Goal: Task Accomplishment & Management: Manage account settings

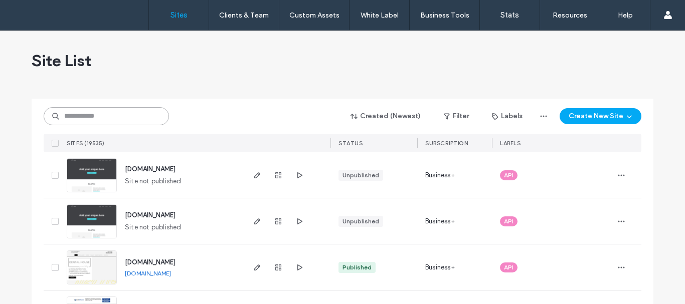
click at [86, 115] on input at bounding box center [106, 116] width 125 height 18
paste input "**********"
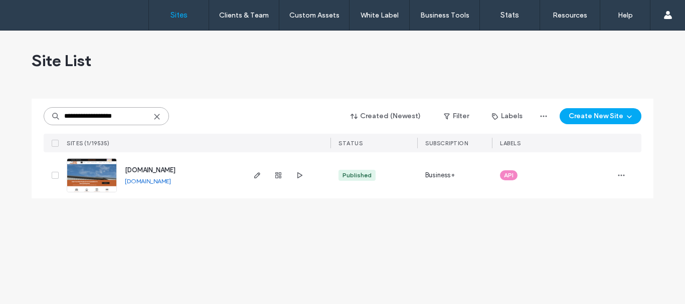
type input "**********"
click at [87, 166] on img at bounding box center [91, 193] width 49 height 68
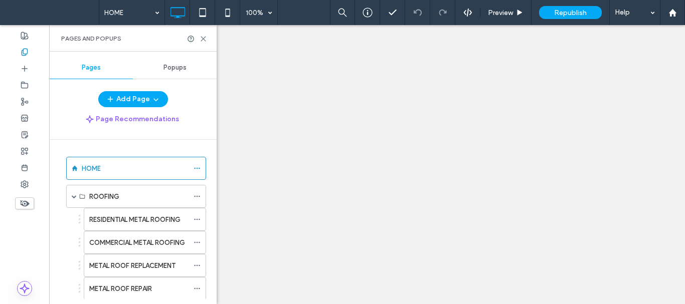
scroll to position [100, 0]
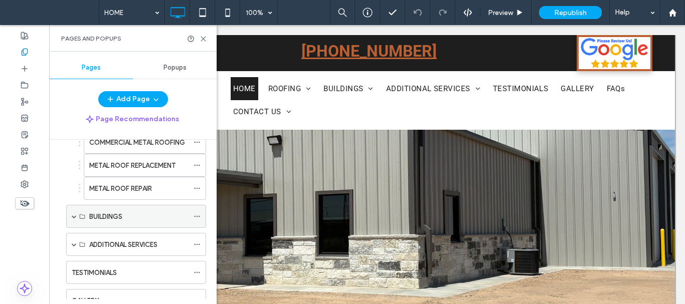
click at [74, 216] on span at bounding box center [74, 216] width 5 height 5
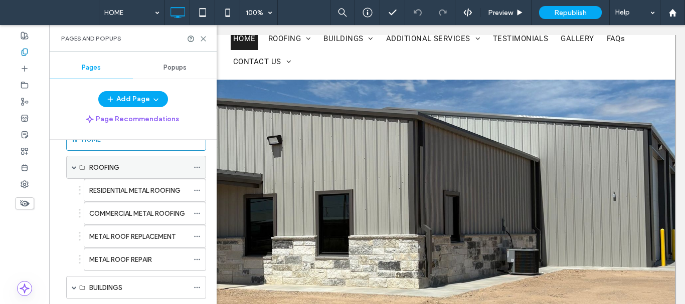
scroll to position [0, 0]
click at [74, 170] on span at bounding box center [74, 167] width 5 height 5
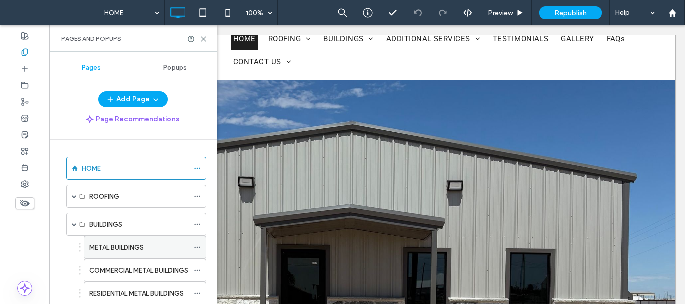
scroll to position [50, 0]
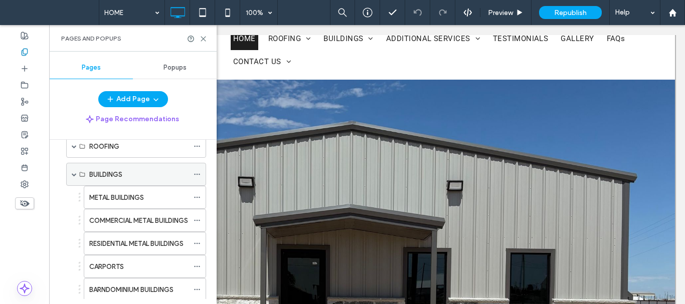
click at [198, 172] on icon at bounding box center [197, 174] width 7 height 7
click at [198, 174] on icon at bounding box center [197, 174] width 7 height 7
click at [196, 173] on icon at bounding box center [197, 174] width 7 height 7
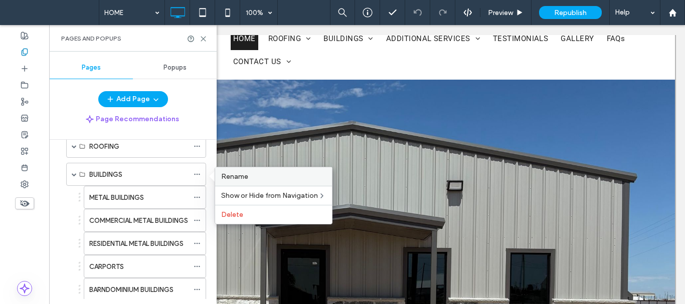
click at [227, 172] on div "Rename" at bounding box center [273, 176] width 117 height 19
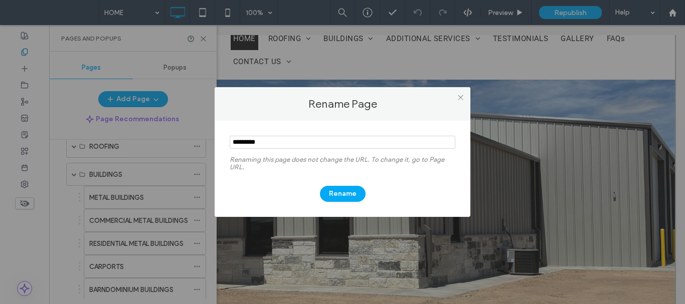
drag, startPoint x: 275, startPoint y: 144, endPoint x: 213, endPoint y: 159, distance: 64.0
click at [179, 152] on div "Rename Page Renaming this page does not change the URL. To change it, go to Pag…" at bounding box center [342, 152] width 685 height 304
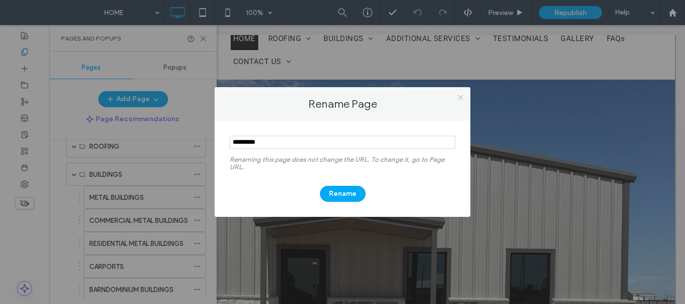
click at [461, 95] on icon at bounding box center [461, 98] width 8 height 8
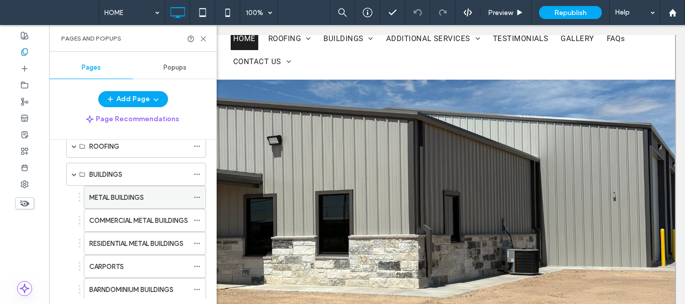
click at [142, 198] on label "METAL BUILDINGS" at bounding box center [116, 198] width 55 height 18
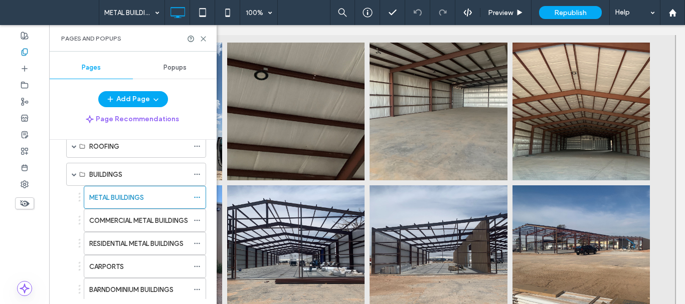
scroll to position [1203, 0]
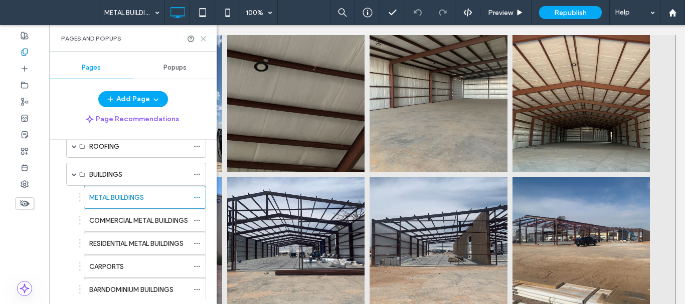
click at [205, 37] on use at bounding box center [203, 39] width 5 height 5
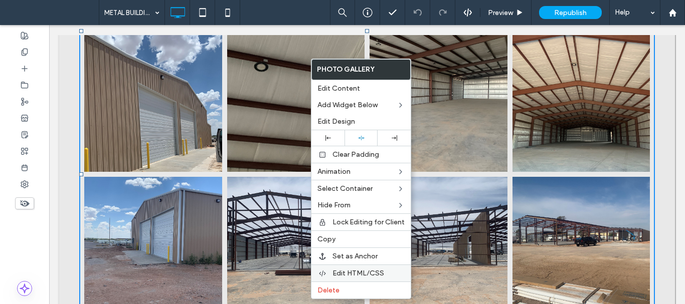
drag, startPoint x: 352, startPoint y: 271, endPoint x: 364, endPoint y: 276, distance: 13.0
click at [352, 272] on span "Edit HTML/CSS" at bounding box center [358, 273] width 52 height 9
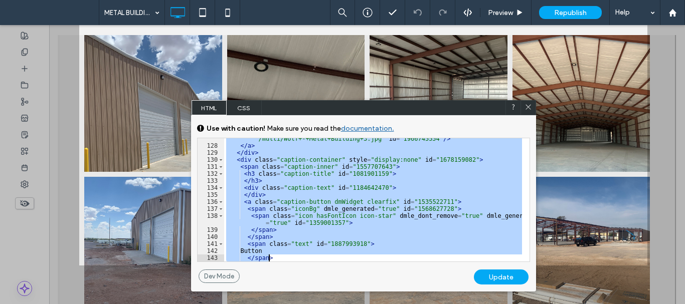
scroll to position [1498, 0]
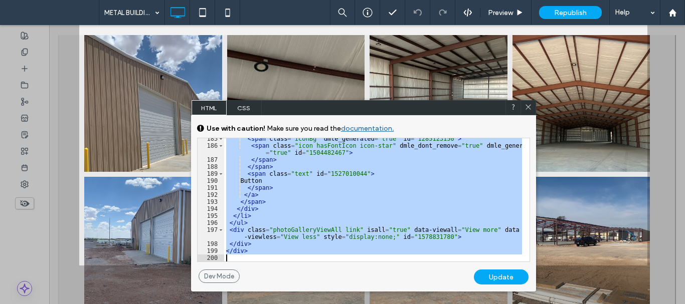
drag, startPoint x: 227, startPoint y: 154, endPoint x: 279, endPoint y: 255, distance: 113.0
click at [279, 255] on div "< span class = "iconBg" dmle_generated = "true" id = "1285123150" > < span clas…" at bounding box center [373, 203] width 298 height 137
drag, startPoint x: 528, startPoint y: 103, endPoint x: 466, endPoint y: 89, distance: 63.7
click at [528, 103] on icon at bounding box center [528, 107] width 8 height 8
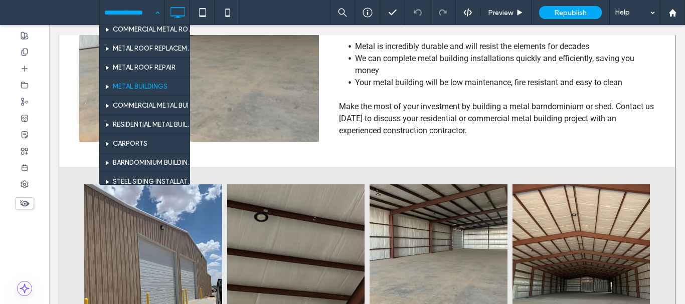
scroll to position [100, 0]
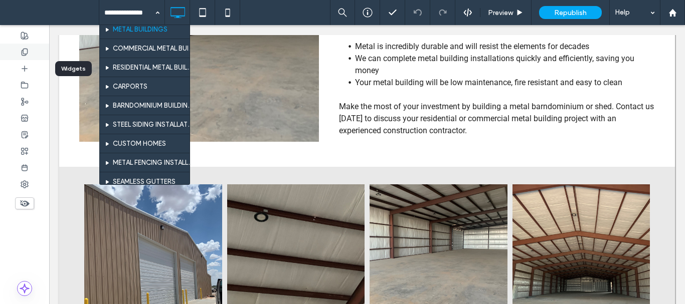
click at [30, 57] on div at bounding box center [24, 52] width 49 height 17
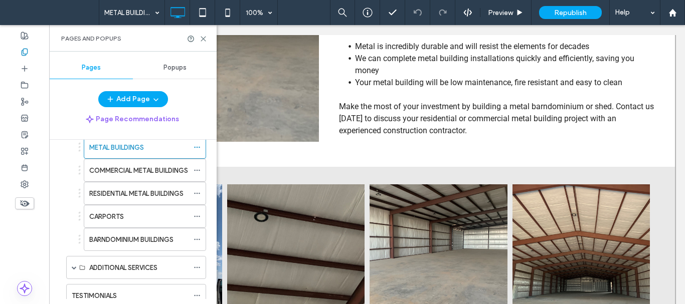
click at [139, 241] on label "BARNDOMINIUM BUILDINGS" at bounding box center [131, 240] width 84 height 18
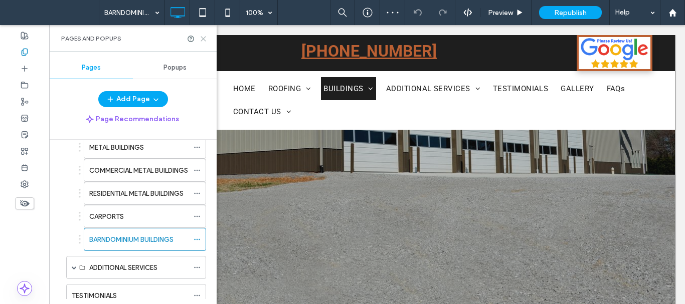
click at [203, 40] on icon at bounding box center [204, 39] width 8 height 8
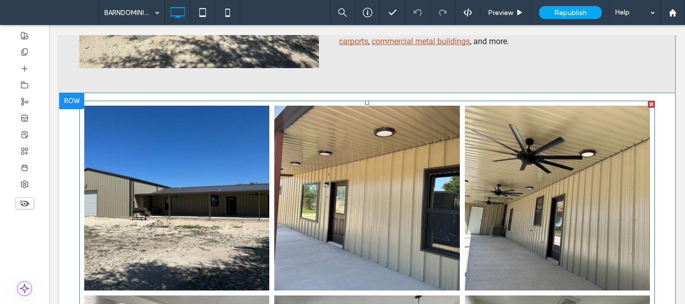
scroll to position [953, 0]
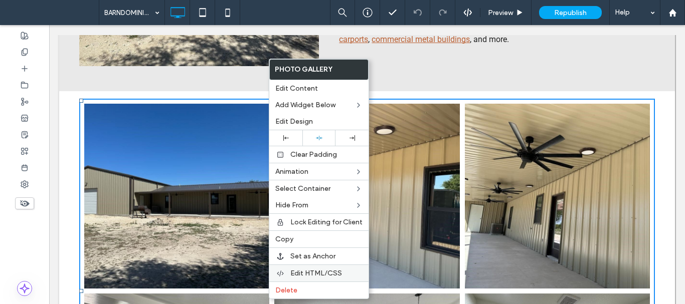
click at [307, 271] on span "Edit HTML/CSS" at bounding box center [316, 273] width 52 height 9
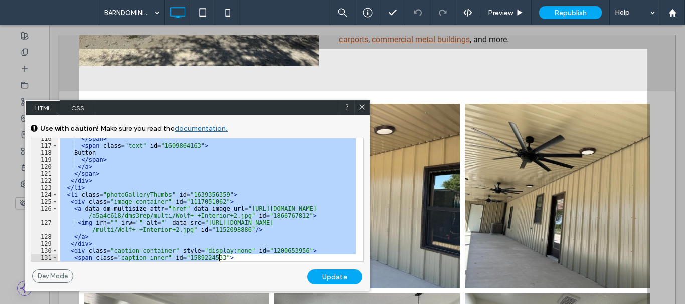
scroll to position [1126, 0]
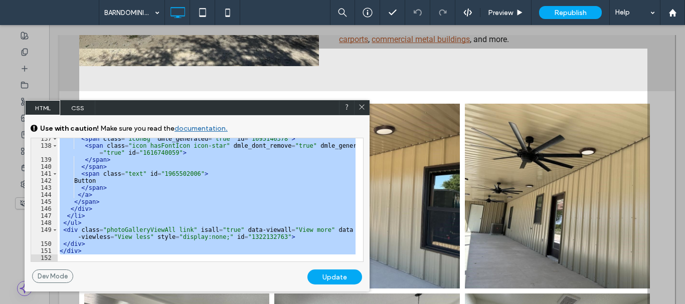
drag, startPoint x: 59, startPoint y: 154, endPoint x: 142, endPoint y: 257, distance: 131.9
click at [142, 256] on div "< span class = "iconBg" dmle_generated = "true" id = "1695146378" > < span clas…" at bounding box center [207, 203] width 298 height 137
click at [358, 107] on icon at bounding box center [362, 107] width 8 height 8
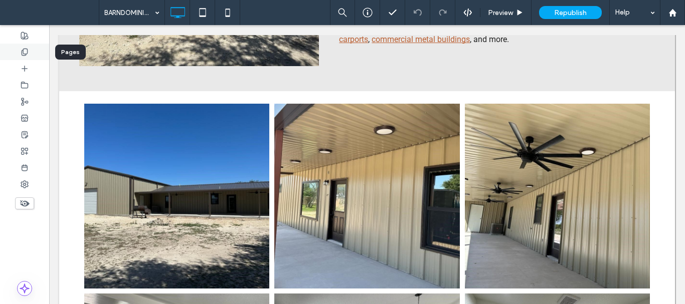
click at [15, 56] on div at bounding box center [24, 52] width 49 height 17
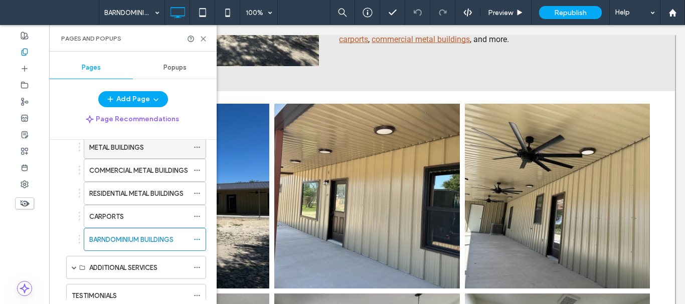
scroll to position [50, 0]
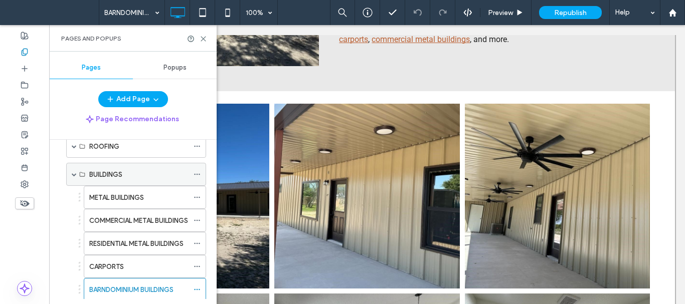
click at [75, 174] on span at bounding box center [74, 174] width 5 height 5
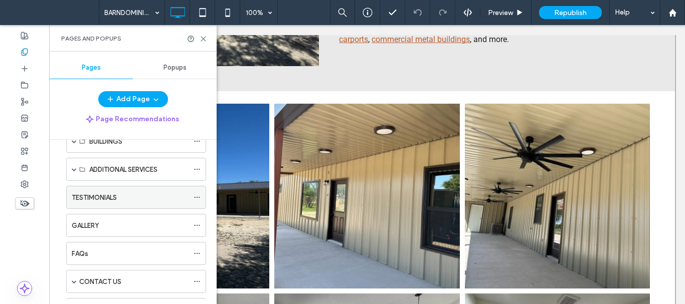
scroll to position [100, 0]
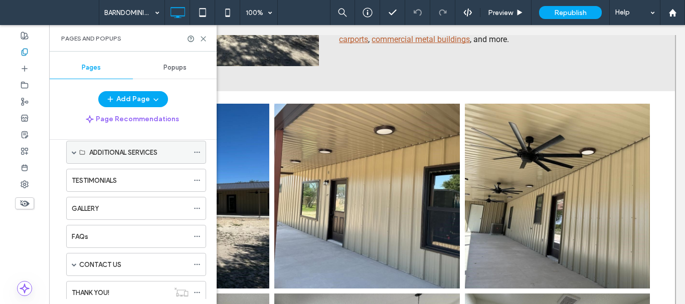
click at [74, 155] on span at bounding box center [74, 152] width 5 height 22
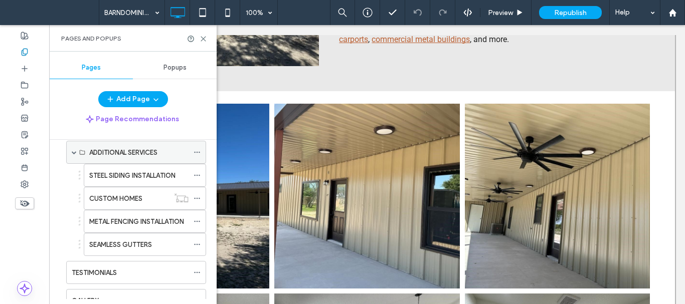
click at [196, 150] on icon at bounding box center [197, 152] width 7 height 7
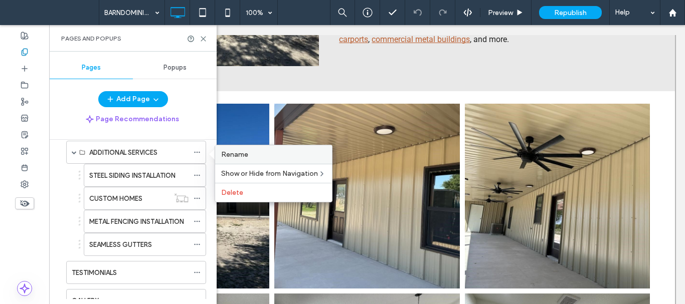
click at [268, 156] on label "Rename" at bounding box center [273, 154] width 105 height 9
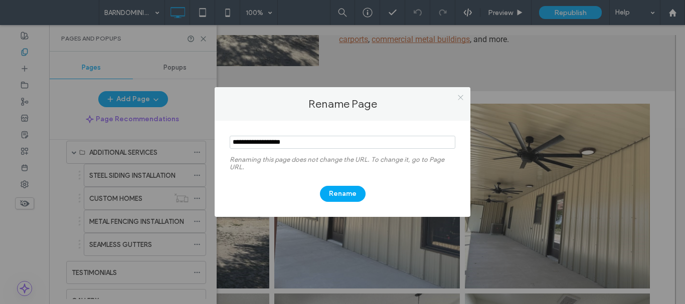
click at [459, 94] on icon at bounding box center [461, 98] width 8 height 8
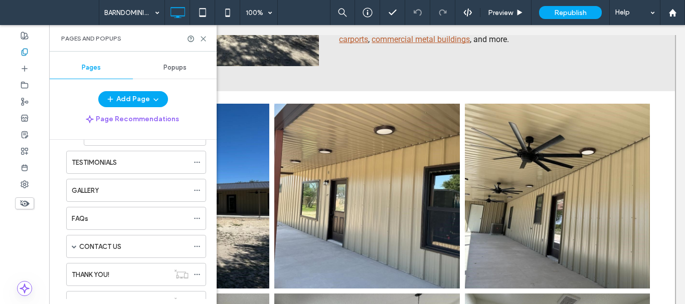
scroll to position [78, 0]
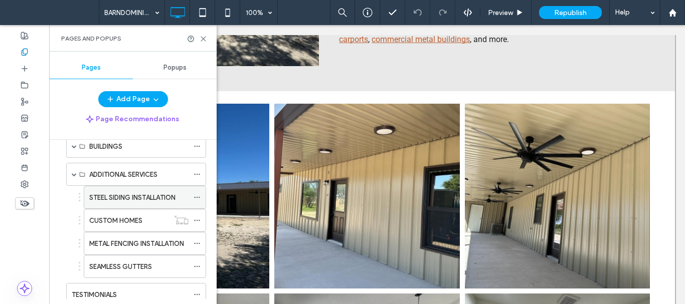
click at [129, 199] on label "STEEL SIDING INSTALLATION" at bounding box center [132, 198] width 86 height 18
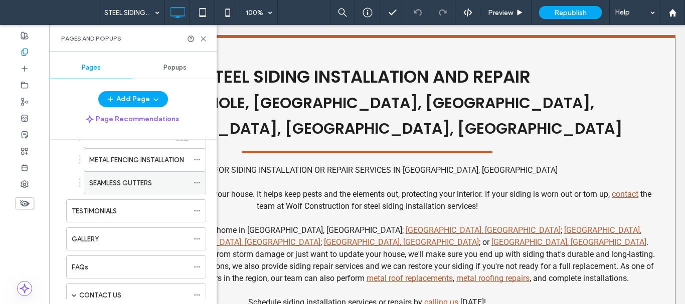
scroll to position [78, 0]
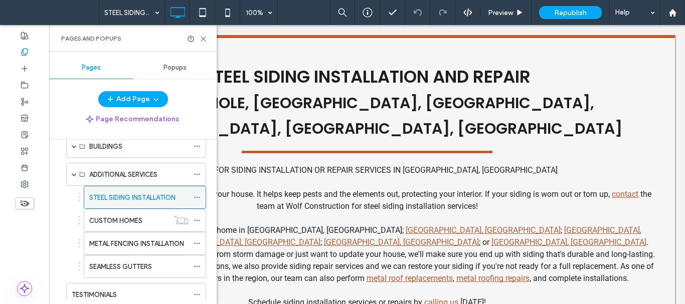
click at [198, 198] on icon at bounding box center [197, 197] width 7 height 7
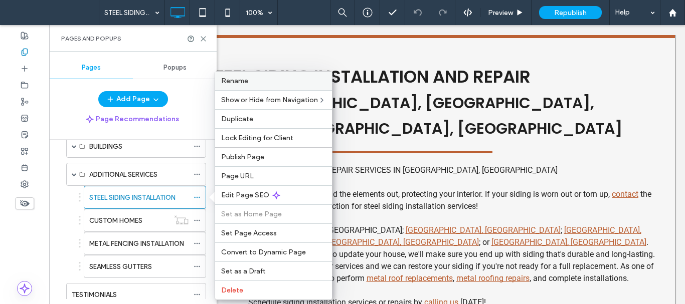
click at [267, 87] on div "Rename" at bounding box center [273, 81] width 117 height 19
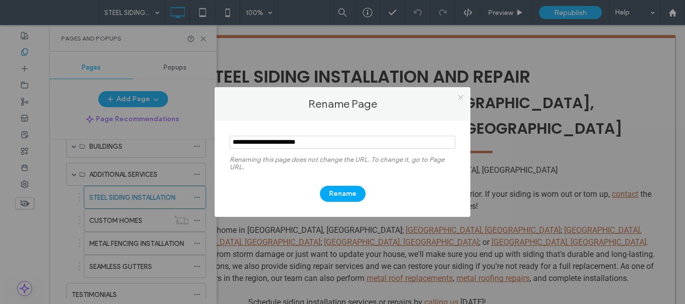
click at [461, 99] on icon at bounding box center [461, 98] width 8 height 8
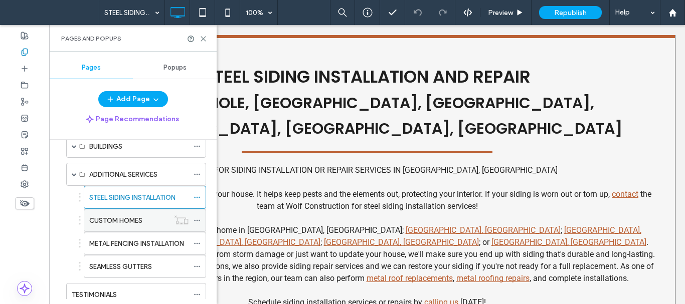
click at [198, 218] on icon at bounding box center [197, 220] width 7 height 7
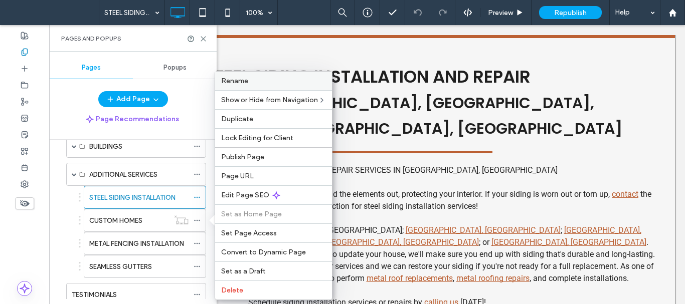
click at [258, 78] on label "Rename" at bounding box center [273, 81] width 105 height 9
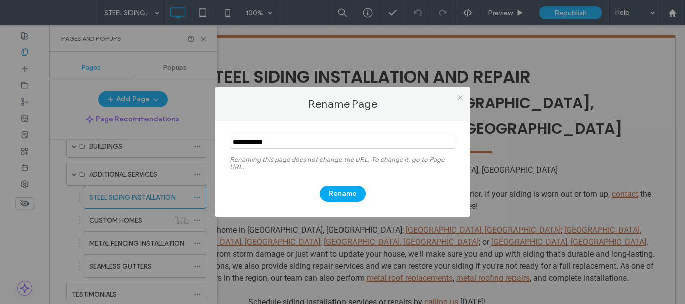
click at [461, 96] on use at bounding box center [460, 97] width 5 height 5
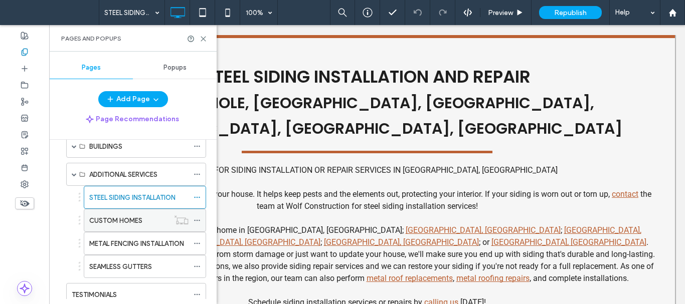
click at [140, 226] on label "CUSTOM HOMES" at bounding box center [115, 221] width 53 height 18
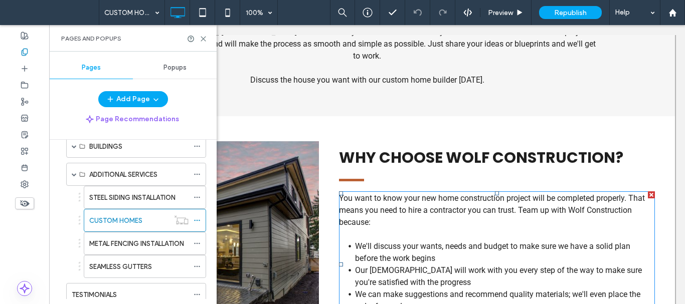
scroll to position [470, 0]
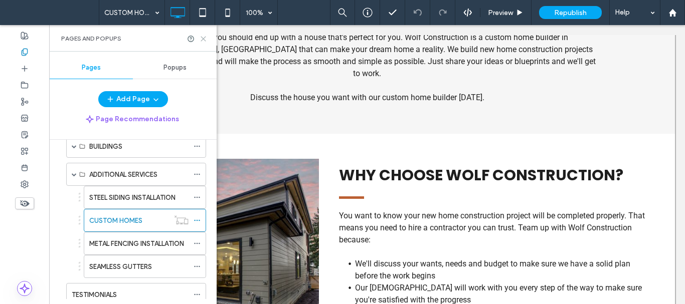
drag, startPoint x: 204, startPoint y: 38, endPoint x: 153, endPoint y: 14, distance: 55.6
click at [204, 38] on icon at bounding box center [204, 39] width 8 height 8
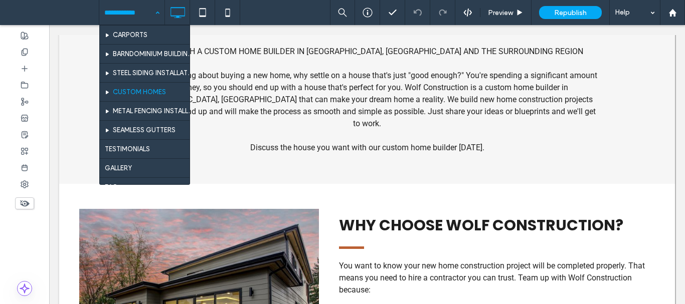
scroll to position [251, 0]
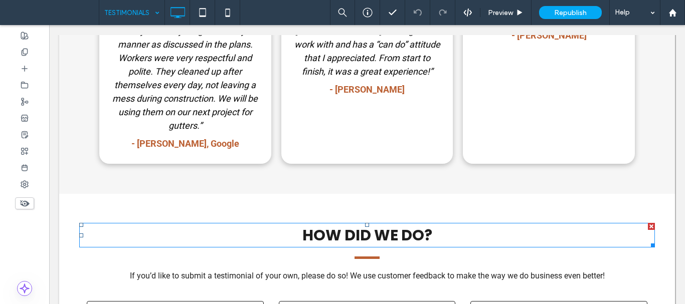
scroll to position [1003, 0]
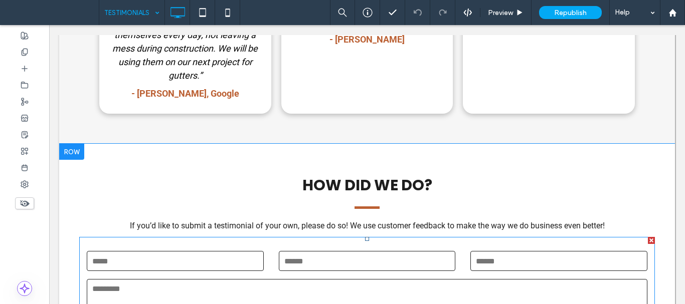
click at [389, 279] on textarea at bounding box center [367, 299] width 561 height 40
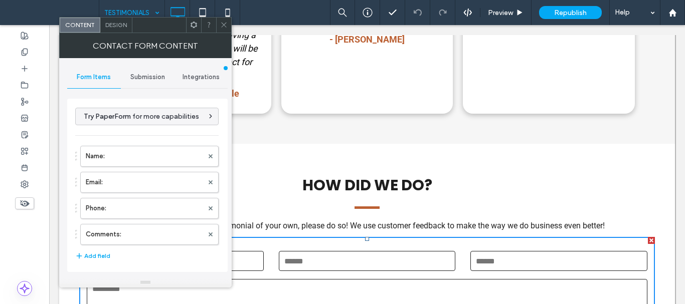
click at [150, 77] on span "Submission" at bounding box center [147, 77] width 35 height 8
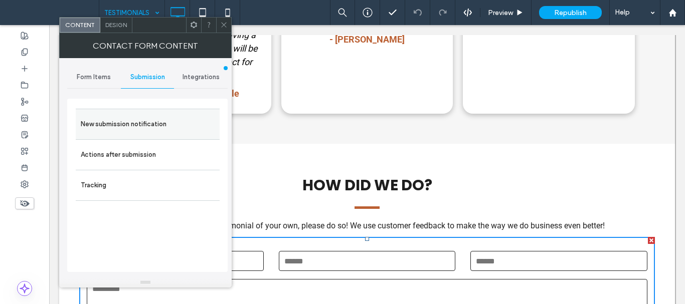
click at [148, 131] on label "New submission notification" at bounding box center [148, 124] width 134 height 20
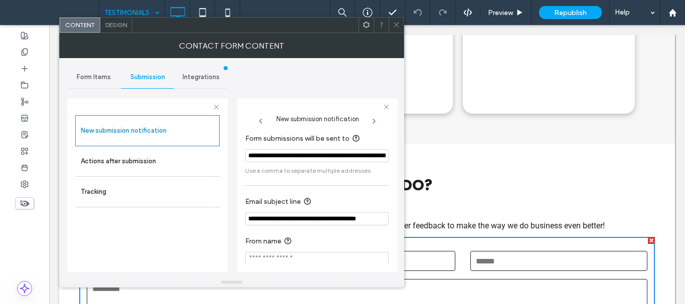
click at [394, 29] on span at bounding box center [397, 25] width 8 height 15
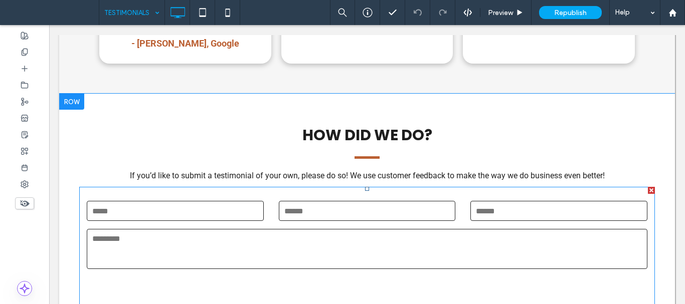
scroll to position [1103, 0]
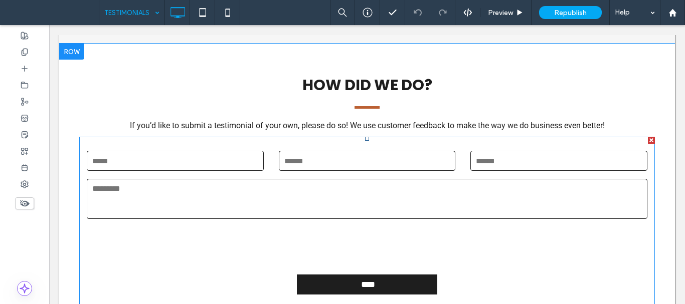
click at [404, 179] on textarea at bounding box center [367, 199] width 561 height 40
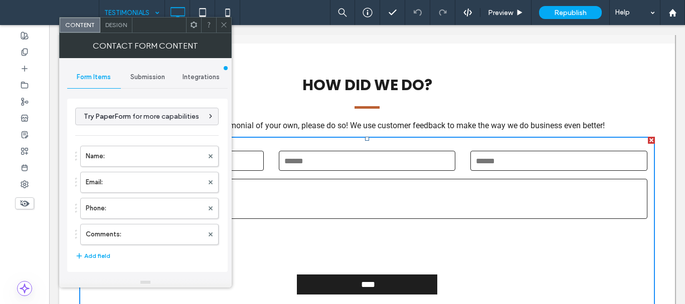
click at [148, 76] on span "Submission" at bounding box center [147, 77] width 35 height 8
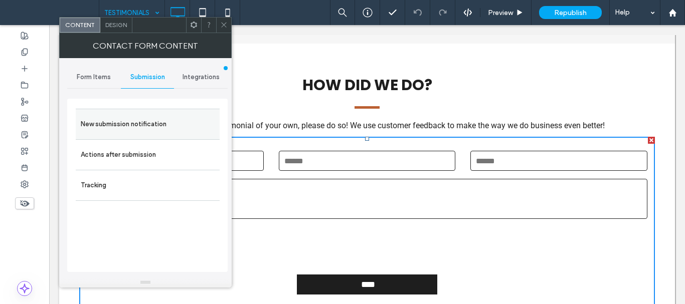
click at [174, 122] on label "New submission notification" at bounding box center [148, 124] width 134 height 20
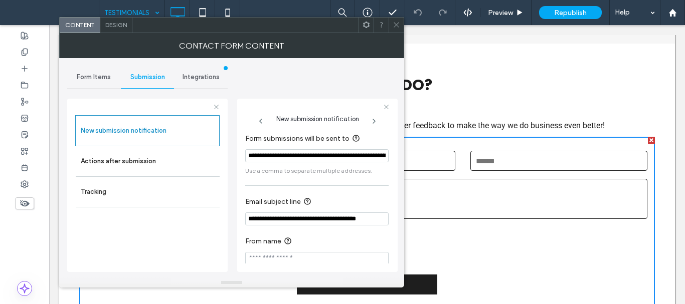
click at [276, 155] on input "**********" at bounding box center [316, 155] width 143 height 13
click at [334, 216] on input "**********" at bounding box center [316, 219] width 143 height 13
click at [396, 25] on icon at bounding box center [397, 25] width 8 height 8
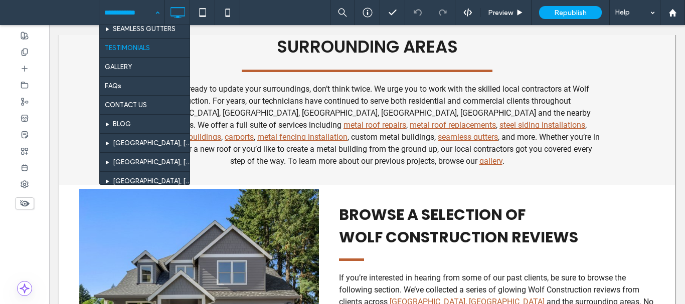
scroll to position [203, 0]
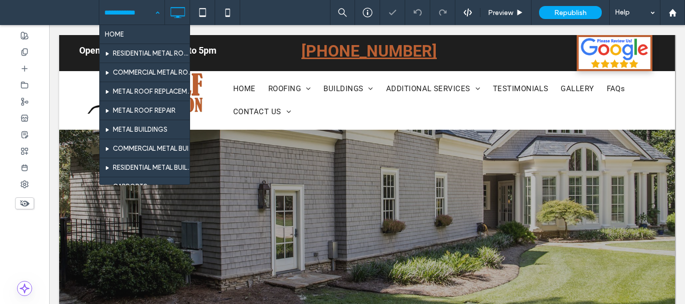
click at [141, 10] on input at bounding box center [129, 12] width 50 height 25
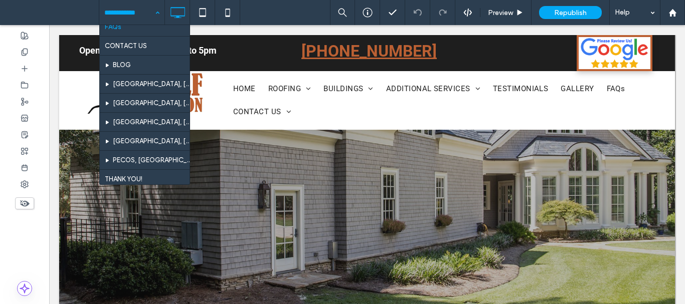
scroll to position [251, 0]
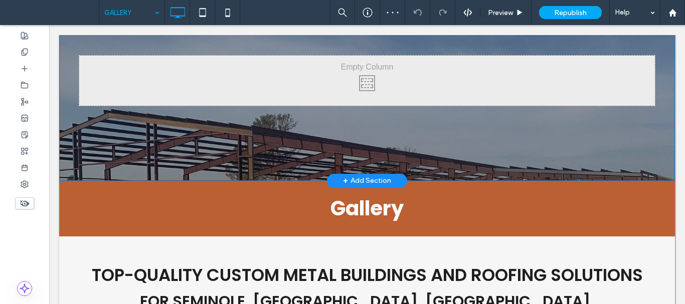
scroll to position [150, 0]
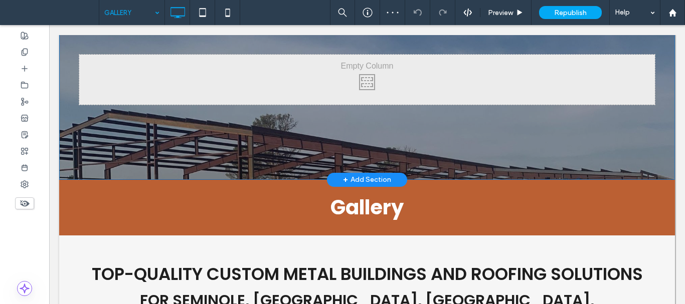
click at [435, 160] on div "Click To Paste Row + Add Section" at bounding box center [367, 79] width 616 height 201
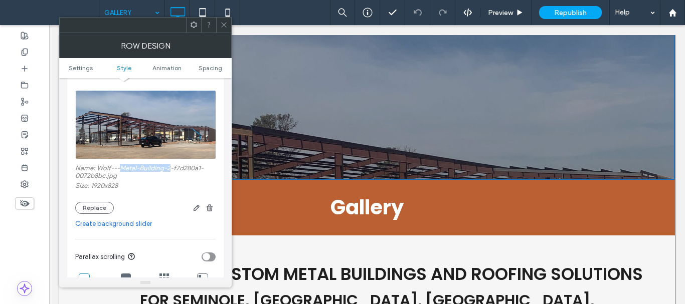
drag, startPoint x: 122, startPoint y: 169, endPoint x: 170, endPoint y: 169, distance: 48.1
click at [170, 169] on label "Name: Wolf---Metal-Building-2-f7d280a1-0072b8bc.jpg" at bounding box center [145, 173] width 140 height 18
copy label "Metal-Building-2"
click at [225, 24] on icon at bounding box center [224, 25] width 8 height 8
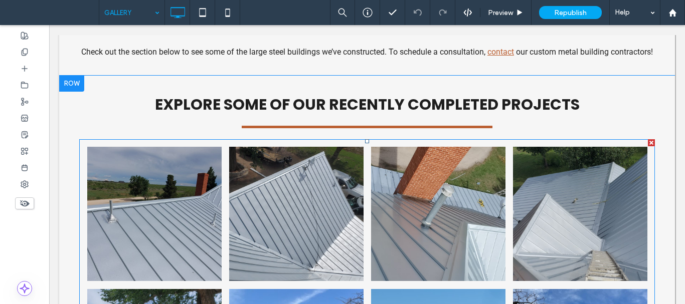
scroll to position [602, 0]
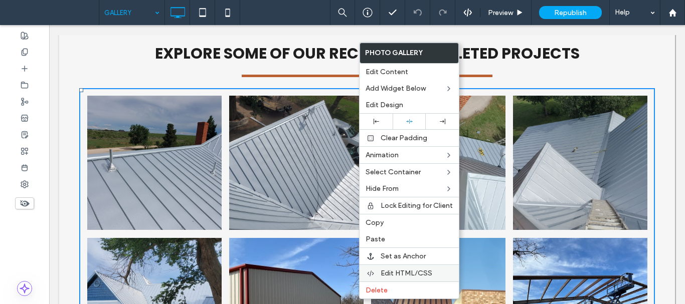
click at [399, 273] on span "Edit HTML/CSS" at bounding box center [407, 273] width 52 height 9
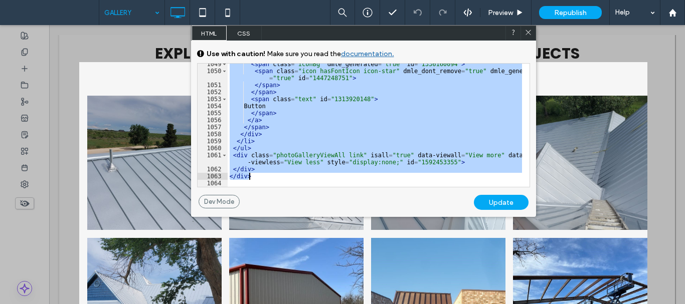
scroll to position [8447, 0]
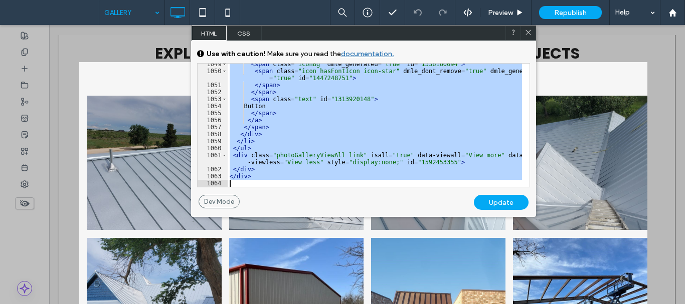
drag, startPoint x: 230, startPoint y: 81, endPoint x: 331, endPoint y: 177, distance: 139.7
click at [336, 178] on div "< span class = "iconBg" dmle_generated = "true" id = "1336160094" > < span clas…" at bounding box center [375, 129] width 294 height 137
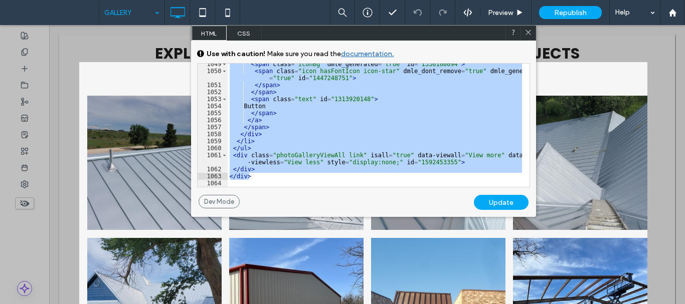
click at [528, 31] on icon at bounding box center [528, 33] width 8 height 8
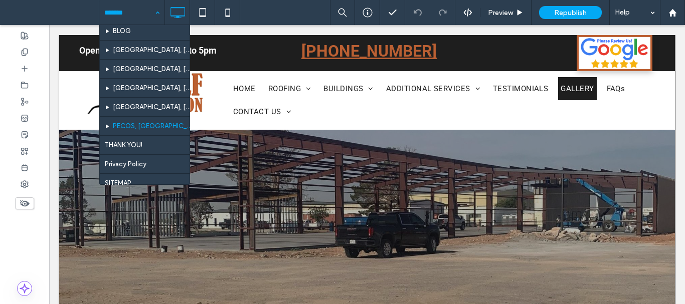
scroll to position [353, 0]
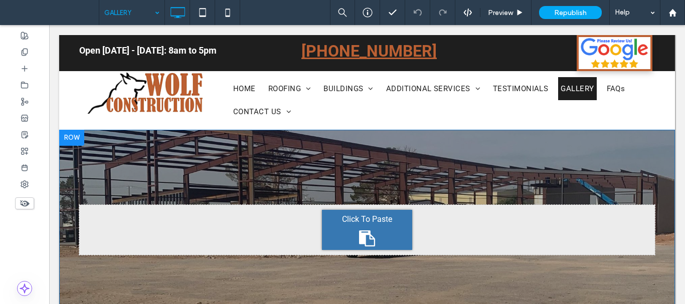
click at [339, 177] on div "Click To Paste Row + Add Section" at bounding box center [367, 230] width 616 height 201
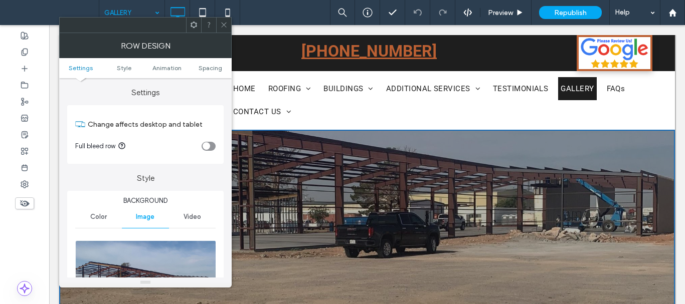
click at [161, 266] on img at bounding box center [145, 275] width 141 height 69
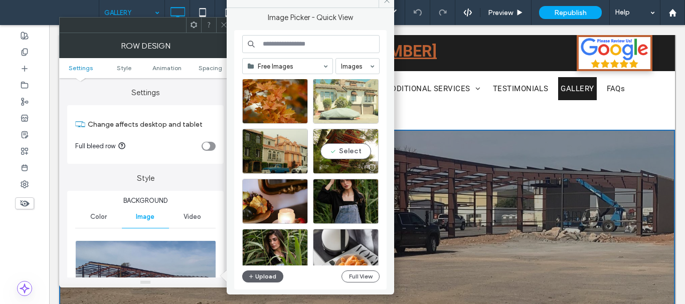
scroll to position [0, 0]
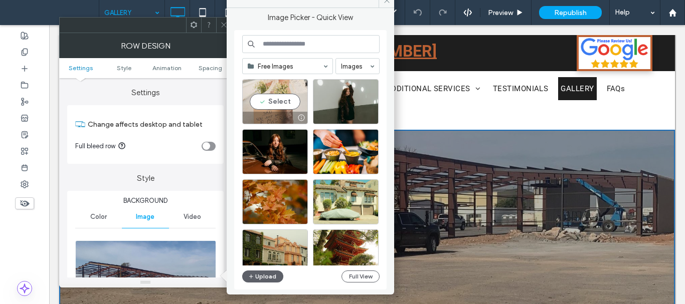
click at [295, 114] on div at bounding box center [301, 118] width 13 height 8
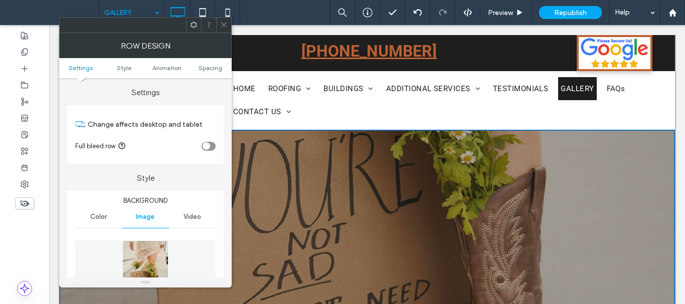
click at [223, 27] on icon at bounding box center [224, 25] width 8 height 8
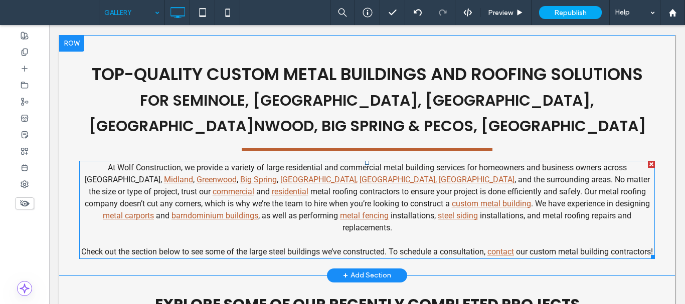
scroll to position [351, 0]
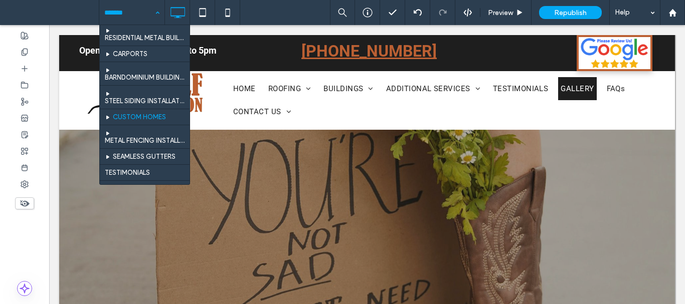
scroll to position [201, 0]
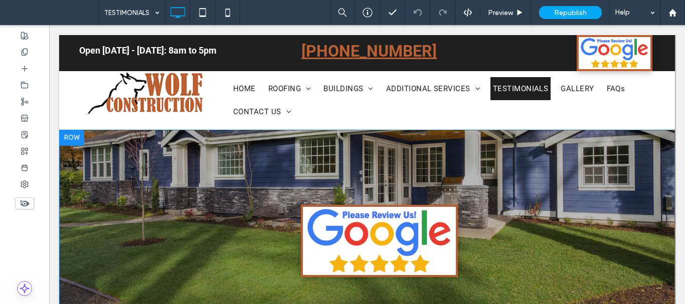
click at [359, 158] on div "Click To Paste Row" at bounding box center [367, 241] width 616 height 223
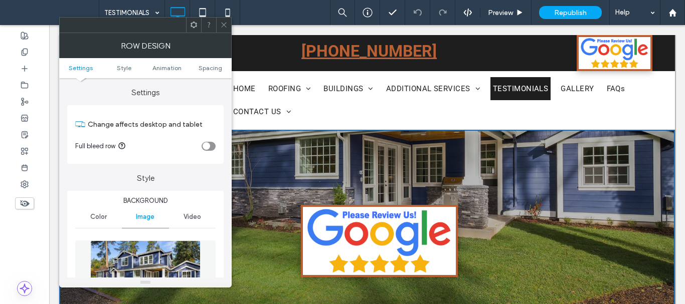
scroll to position [100, 0]
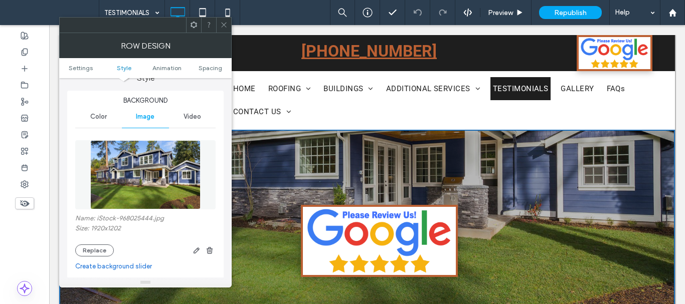
click at [135, 220] on label "Name: iStock-968025444.jpg" at bounding box center [145, 220] width 140 height 10
copy label "968025444"
click at [222, 24] on icon at bounding box center [224, 25] width 8 height 8
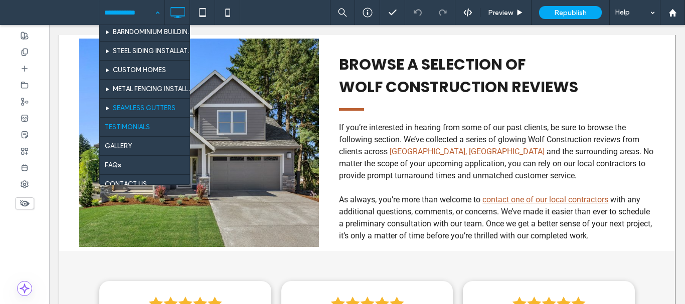
scroll to position [201, 0]
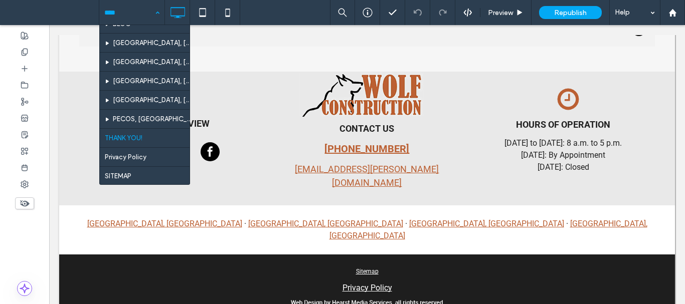
scroll to position [303, 0]
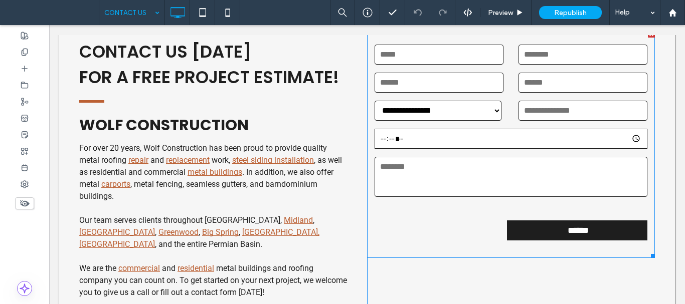
scroll to position [372, 0]
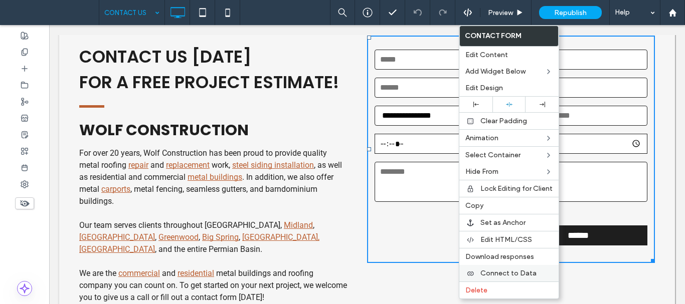
click at [498, 270] on span "Connect to Data" at bounding box center [508, 273] width 56 height 9
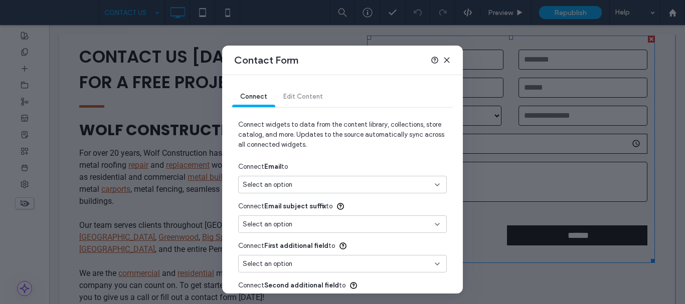
click at [449, 58] on use at bounding box center [446, 60] width 5 height 5
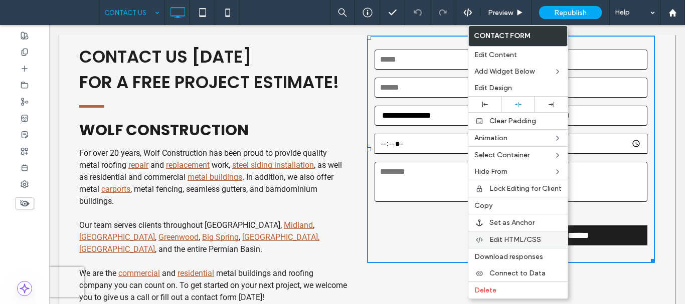
click at [527, 241] on span "Edit HTML/CSS" at bounding box center [515, 240] width 52 height 9
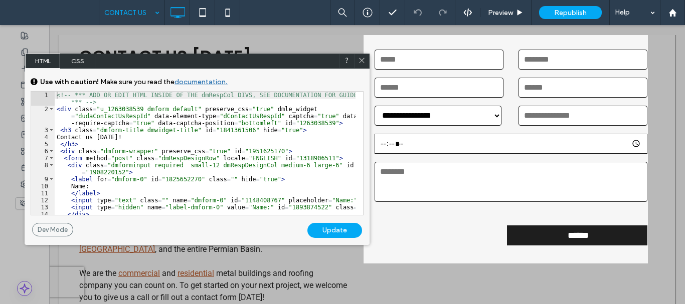
click at [177, 150] on div "<!-- *** ADD OR EDIT HTML INSIDE OF THE dmRespCol DIVS, SEE DOCUMENTATION FOR G…" at bounding box center [205, 167] width 301 height 151
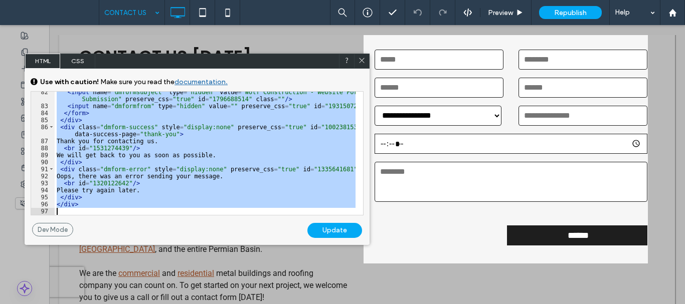
scroll to position [705, 0]
drag, startPoint x: 55, startPoint y: 112, endPoint x: 115, endPoint y: 226, distance: 129.2
click at [88, 226] on div "GENERAL CSS FOR ALL DEVICES DEVICE SPECIFIC CSS Use with caution! Make sure you…" at bounding box center [197, 157] width 345 height 176
click at [359, 56] on div at bounding box center [361, 61] width 15 height 15
click at [363, 58] on icon at bounding box center [362, 61] width 8 height 8
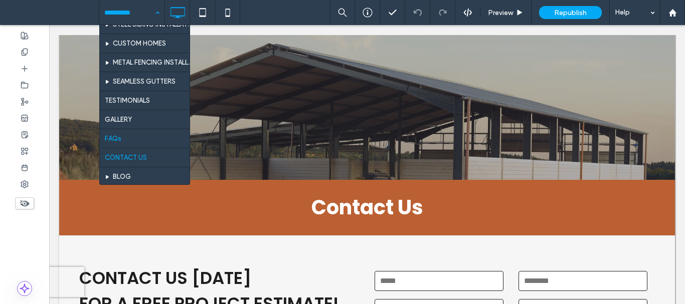
scroll to position [251, 0]
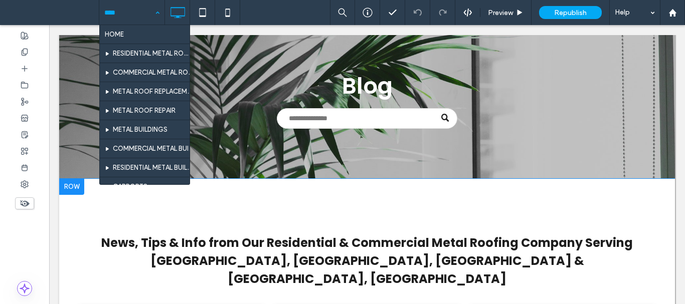
scroll to position [251, 0]
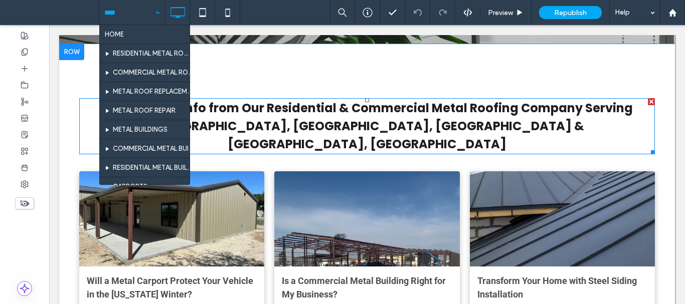
click at [356, 122] on span "News, Tips & Info from Our Residential & Commercial Metal Roofing Company Servi…" at bounding box center [366, 126] width 531 height 53
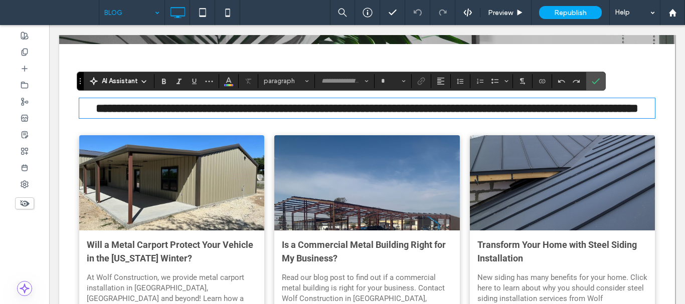
click at [354, 114] on span "**********" at bounding box center [367, 108] width 542 height 12
type input "*******"
type input "**"
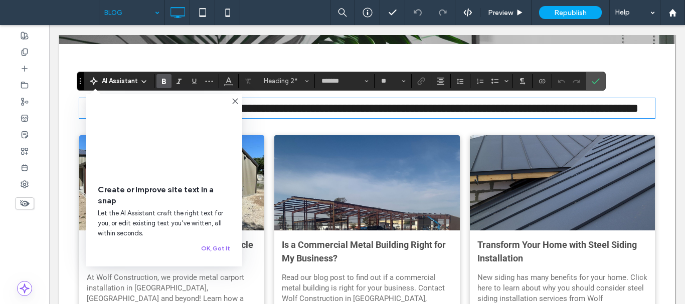
click at [264, 114] on span "**********" at bounding box center [367, 108] width 542 height 12
click at [322, 114] on span "**********" at bounding box center [367, 108] width 542 height 12
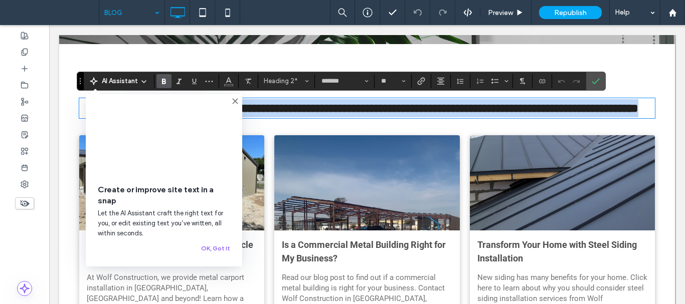
copy span "**********"
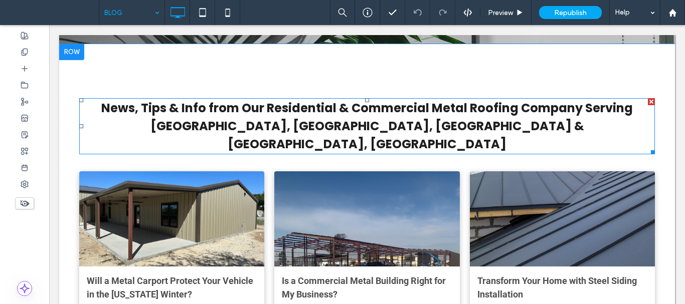
scroll to position [100, 0]
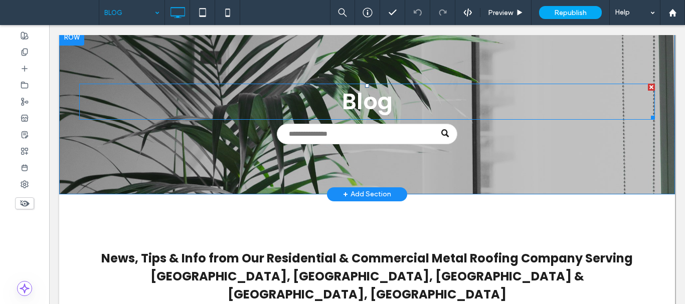
click at [372, 101] on span "Blog" at bounding box center [367, 102] width 51 height 32
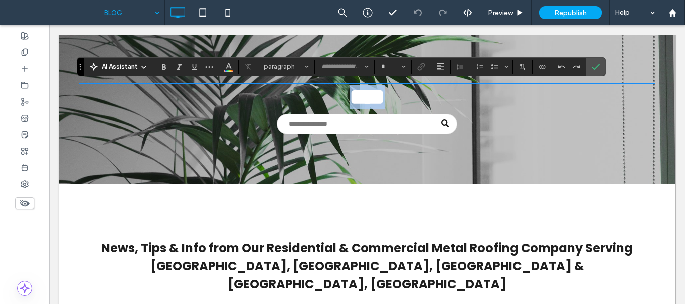
type input "*******"
type input "**"
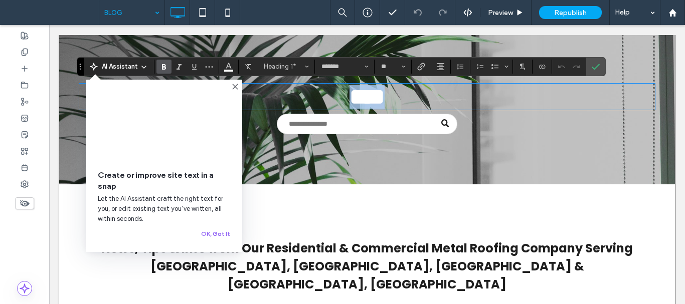
click at [349, 102] on span "****" at bounding box center [366, 97] width 35 height 22
drag, startPoint x: 396, startPoint y: 102, endPoint x: 320, endPoint y: 104, distance: 75.7
click at [320, 104] on h1 "****" at bounding box center [367, 97] width 576 height 24
copy span "****"
click at [590, 70] on label "Confirm" at bounding box center [595, 67] width 15 height 18
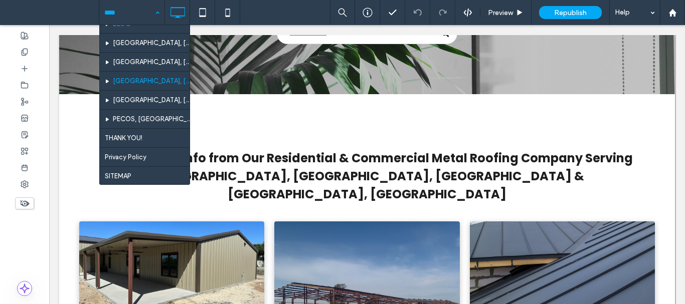
scroll to position [303, 0]
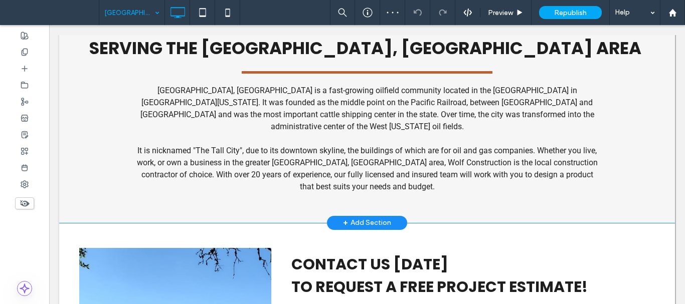
scroll to position [299, 0]
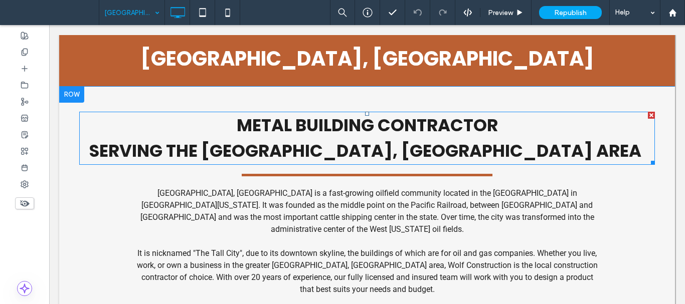
click at [481, 138] on span "METAL BUILDING CONTRACTOR SERVING THE GREATER MIDLAND, TX AREA" at bounding box center [365, 138] width 552 height 50
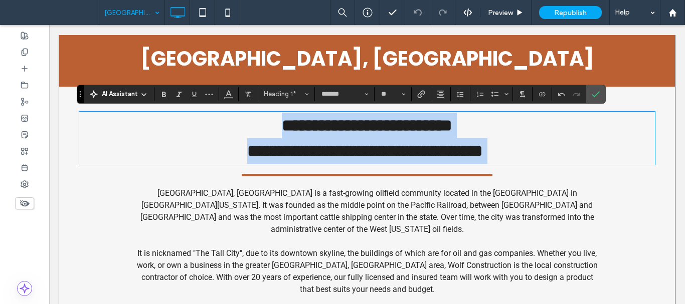
click at [481, 152] on strong "**********" at bounding box center [365, 138] width 236 height 43
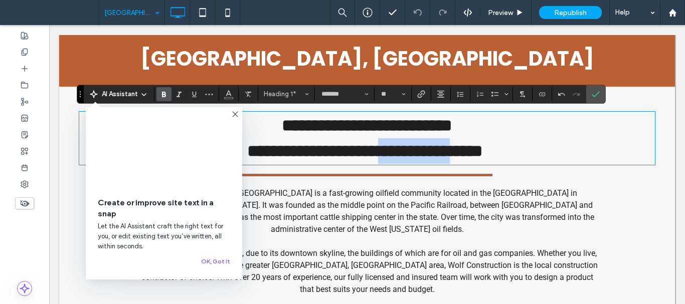
drag, startPoint x: 487, startPoint y: 154, endPoint x: 382, endPoint y: 157, distance: 105.3
click at [382, 157] on strong "**********" at bounding box center [365, 138] width 236 height 43
copy strong "**********"
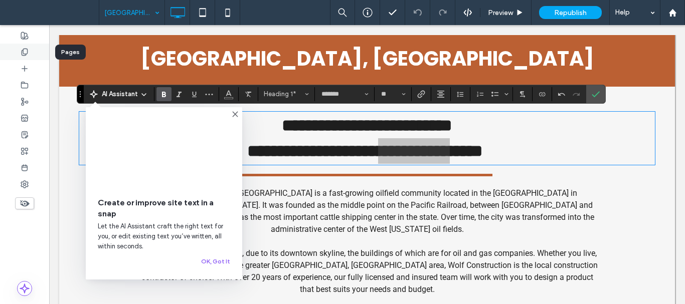
click at [16, 49] on div at bounding box center [24, 52] width 49 height 17
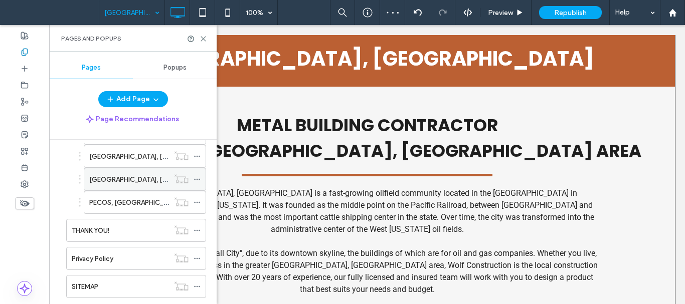
scroll to position [201, 0]
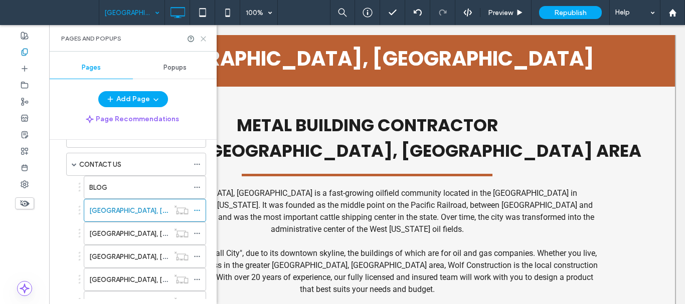
click at [203, 37] on icon at bounding box center [204, 39] width 8 height 8
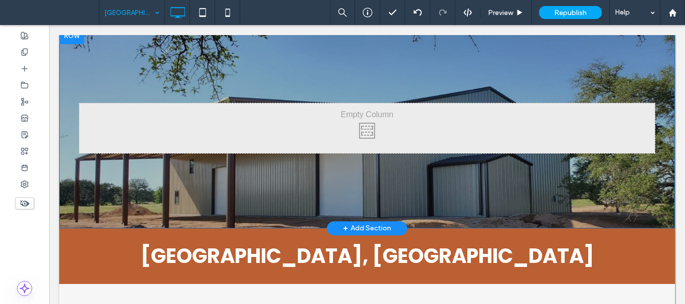
scroll to position [99, 0]
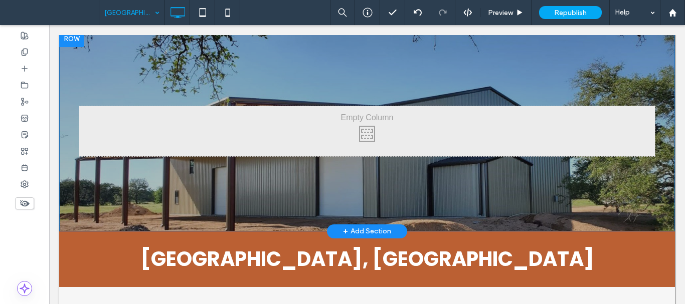
click at [265, 201] on div "Click To Paste Row + Add Section" at bounding box center [367, 131] width 616 height 201
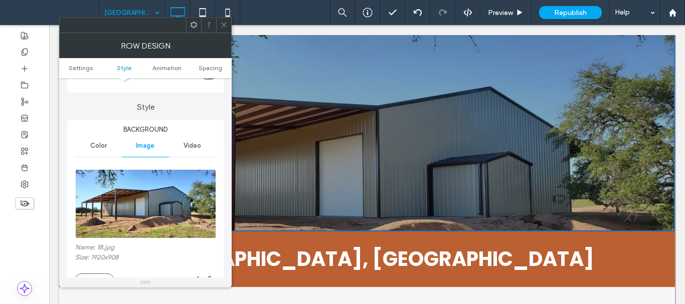
scroll to position [100, 0]
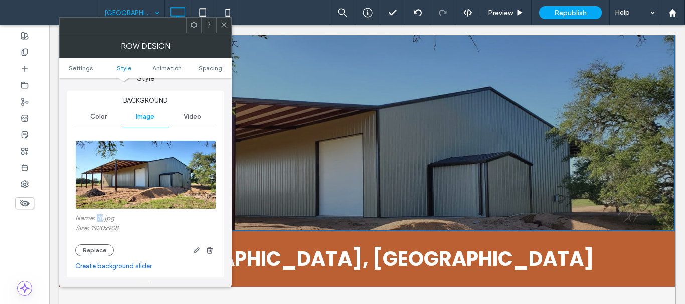
click at [97, 221] on label "Name: 18.jpg" at bounding box center [145, 220] width 140 height 10
copy label "18"
click at [226, 25] on icon at bounding box center [224, 25] width 8 height 8
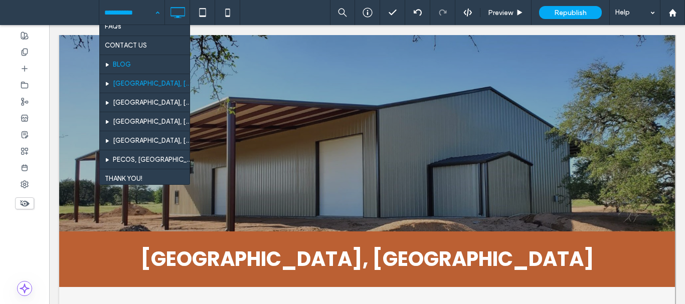
scroll to position [353, 0]
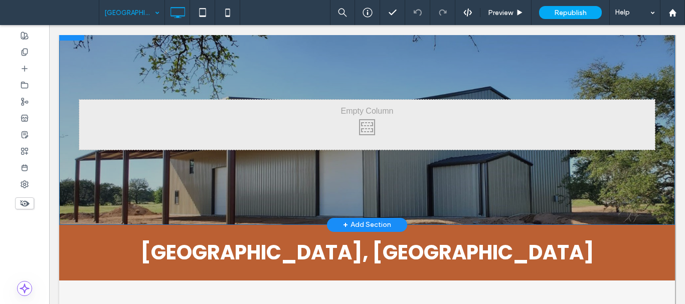
scroll to position [159, 0]
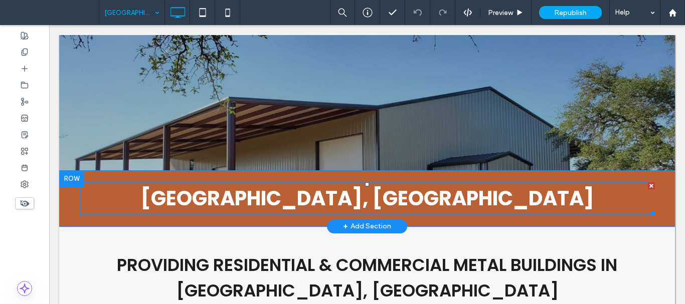
click at [403, 203] on span "[GEOGRAPHIC_DATA], [GEOGRAPHIC_DATA]" at bounding box center [367, 198] width 454 height 28
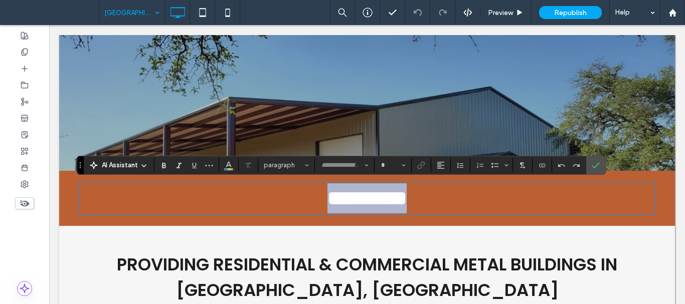
type input "*******"
type input "**"
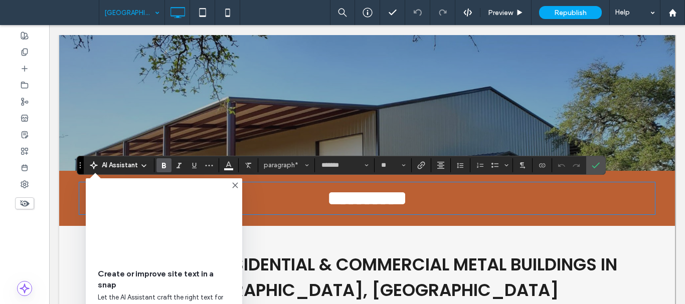
click at [456, 267] on span "PROVIDING RESIDENTIAL & COMMERCIAL METAL BUILDINGS IN ODESSA, TX" at bounding box center [367, 278] width 500 height 50
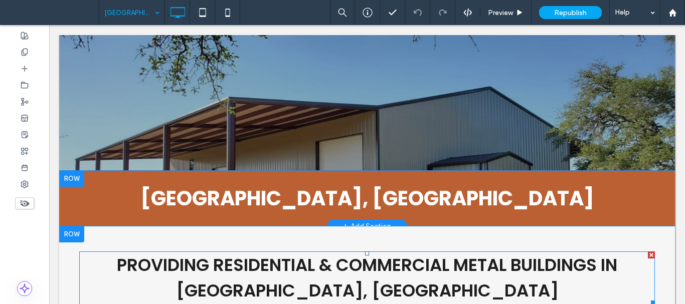
click at [410, 282] on span "PROVIDING RESIDENTIAL & COMMERCIAL METAL BUILDINGS IN ODESSA, TX" at bounding box center [367, 278] width 500 height 50
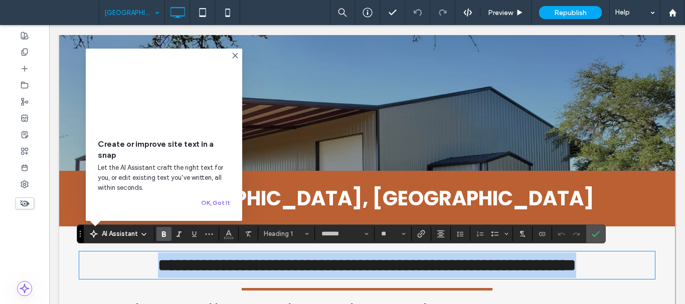
click at [416, 277] on h1 "**********" at bounding box center [367, 266] width 576 height 26
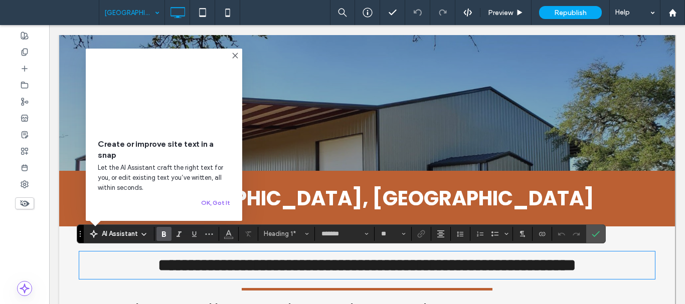
click at [415, 278] on h1 "**********" at bounding box center [367, 266] width 576 height 26
drag, startPoint x: 420, startPoint y: 289, endPoint x: 306, endPoint y: 294, distance: 113.4
click at [306, 278] on h1 "**********" at bounding box center [367, 266] width 576 height 26
copy span "**********"
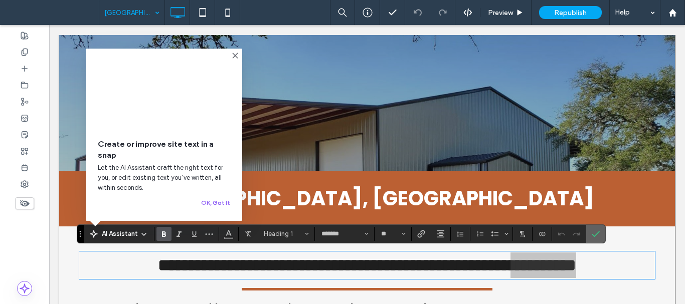
click at [601, 234] on label "Confirm" at bounding box center [595, 234] width 15 height 18
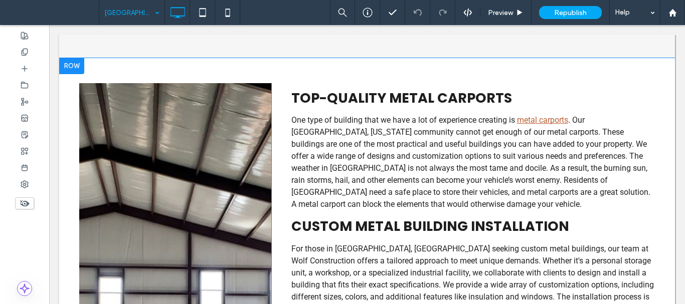
scroll to position [661, 0]
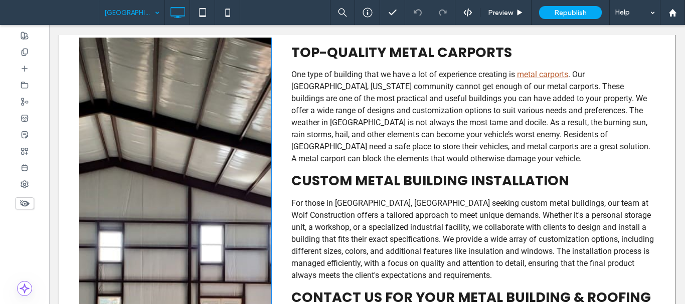
click at [233, 160] on div "Click To Paste" at bounding box center [175, 249] width 192 height 422
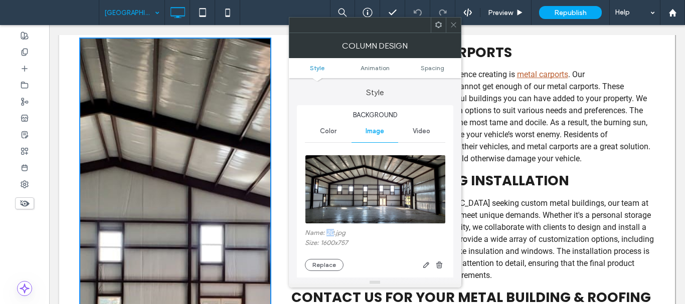
drag, startPoint x: 333, startPoint y: 231, endPoint x: 326, endPoint y: 233, distance: 6.8
click at [326, 233] on label "Name: 20.jpg" at bounding box center [375, 234] width 140 height 10
copy label "20"
click at [451, 21] on icon at bounding box center [454, 25] width 8 height 8
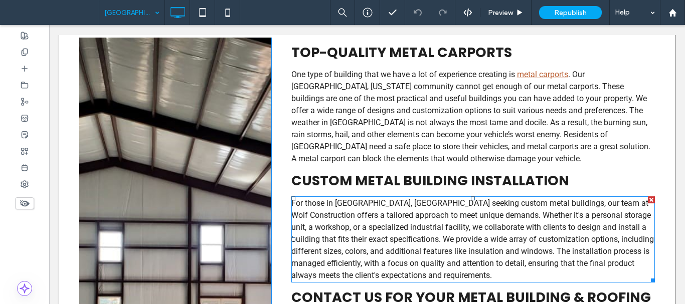
scroll to position [761, 0]
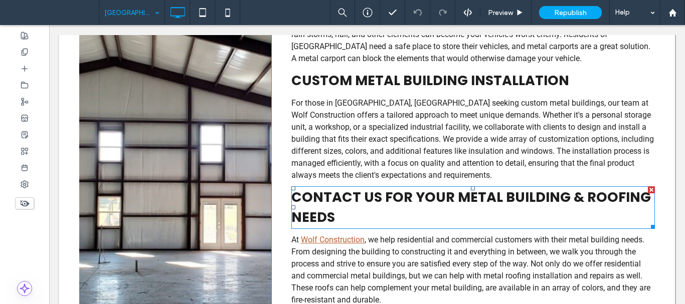
click at [348, 191] on span "CONTACT US FOR YOUR METAL BUILDING & ROOFING NEEDS" at bounding box center [470, 207] width 359 height 39
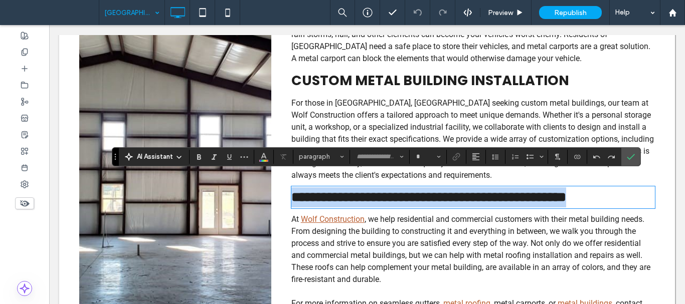
type input "*******"
type input "**"
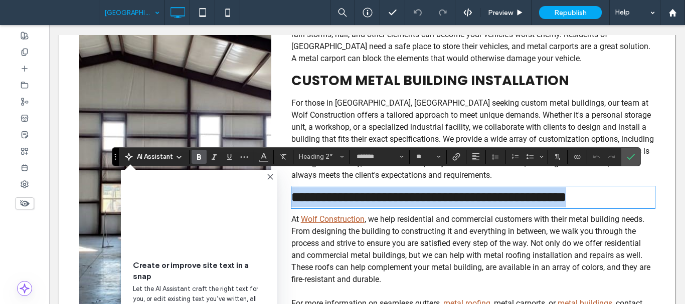
copy span "**********"
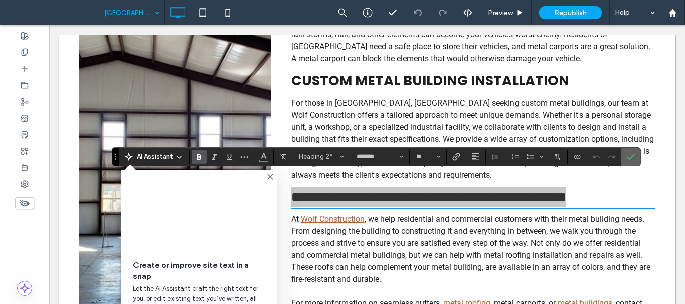
click at [631, 156] on icon "Confirm" at bounding box center [631, 157] width 8 height 8
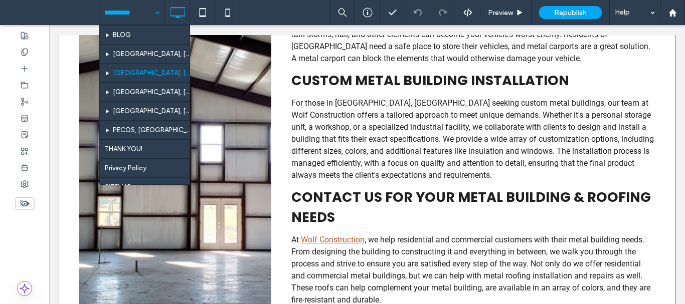
scroll to position [353, 0]
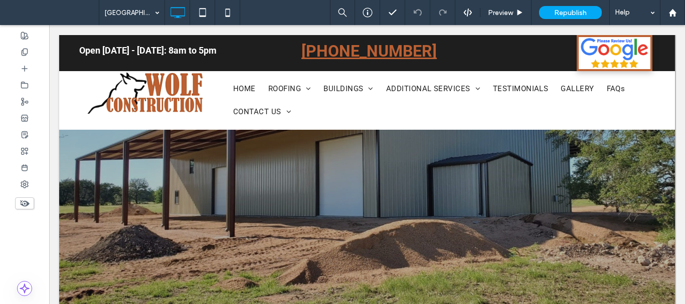
scroll to position [251, 0]
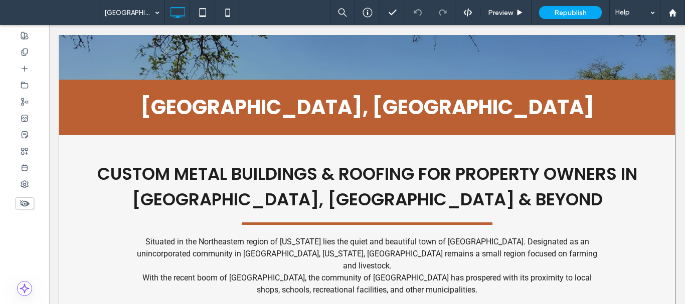
click at [128, 16] on input at bounding box center [129, 12] width 50 height 25
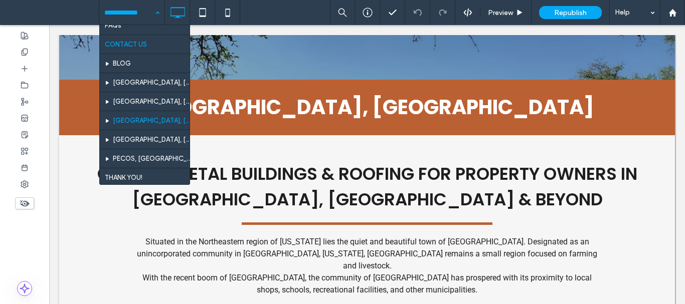
scroll to position [353, 0]
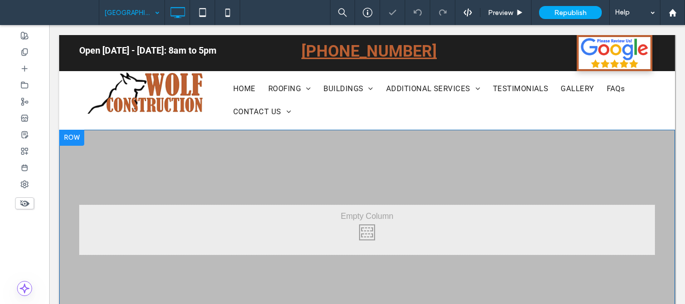
scroll to position [201, 0]
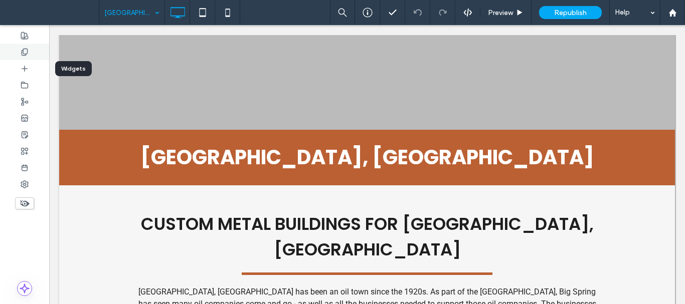
click at [27, 56] on div at bounding box center [24, 52] width 49 height 17
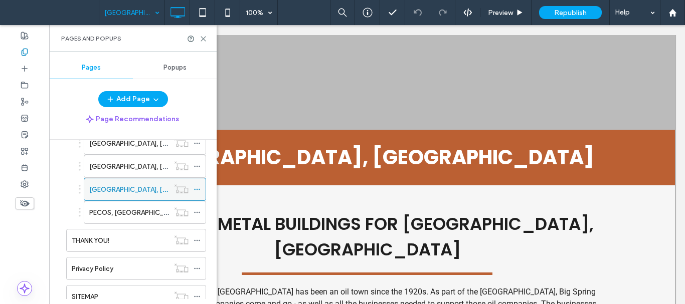
scroll to position [301, 0]
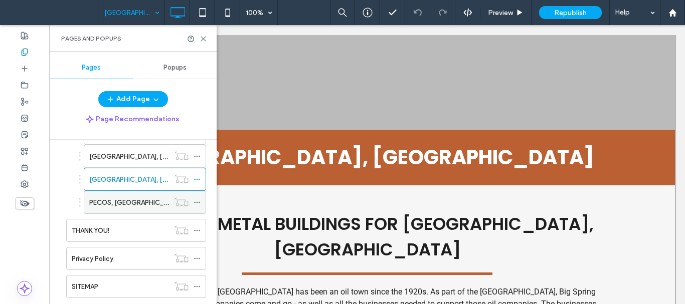
click at [196, 202] on icon at bounding box center [197, 202] width 7 height 7
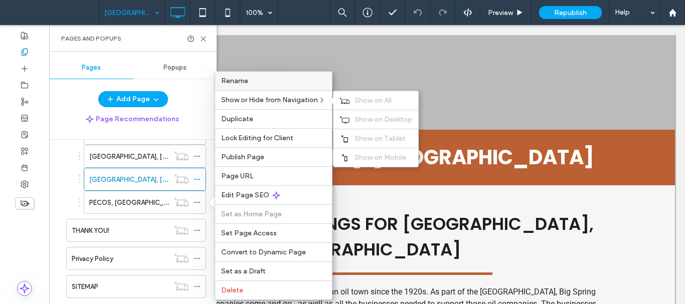
click at [258, 81] on label "Rename" at bounding box center [273, 81] width 105 height 9
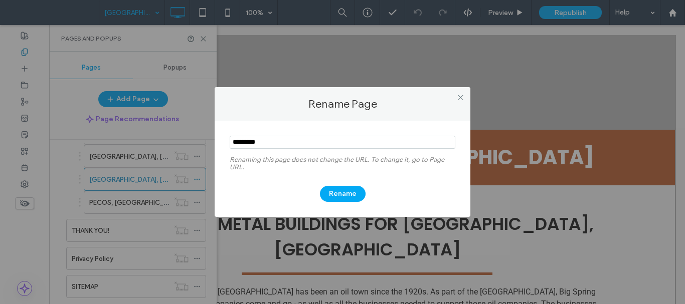
click at [135, 207] on div "Rename Page Renaming this page does not change the URL. To change it, go to Pag…" at bounding box center [342, 152] width 685 height 304
click at [460, 98] on icon at bounding box center [461, 98] width 8 height 8
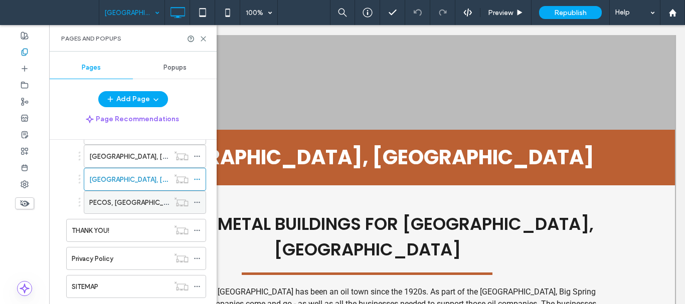
click at [120, 204] on label "PECOS, [GEOGRAPHIC_DATA]" at bounding box center [135, 203] width 92 height 18
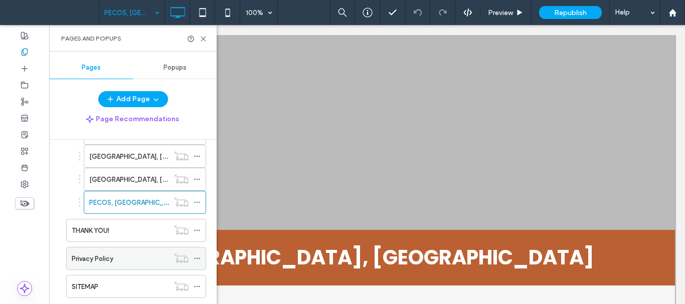
scroll to position [325, 0]
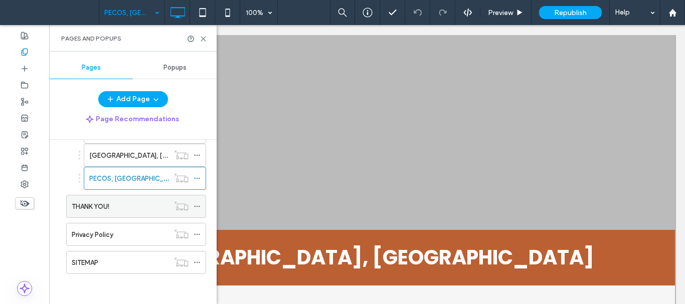
click at [197, 202] on span at bounding box center [197, 206] width 7 height 15
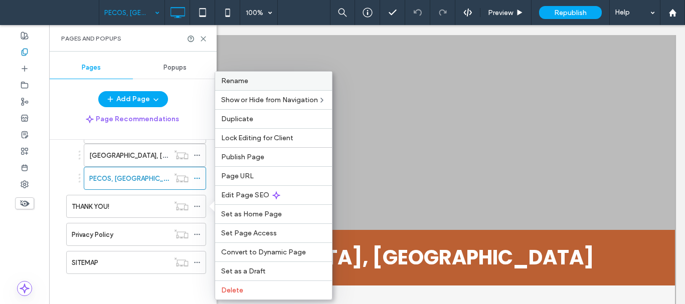
click at [242, 80] on span "Rename" at bounding box center [234, 81] width 27 height 9
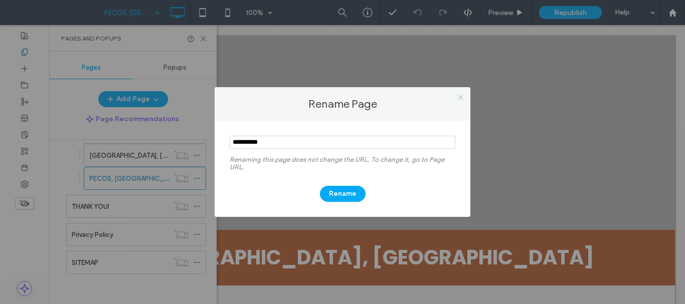
click at [461, 96] on icon at bounding box center [461, 98] width 8 height 8
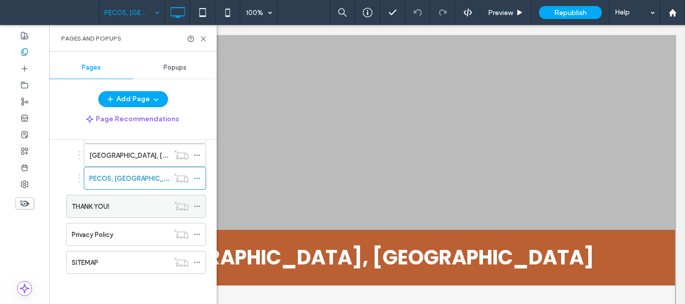
click at [192, 209] on div at bounding box center [181, 206] width 25 height 10
click at [195, 208] on icon at bounding box center [197, 206] width 7 height 7
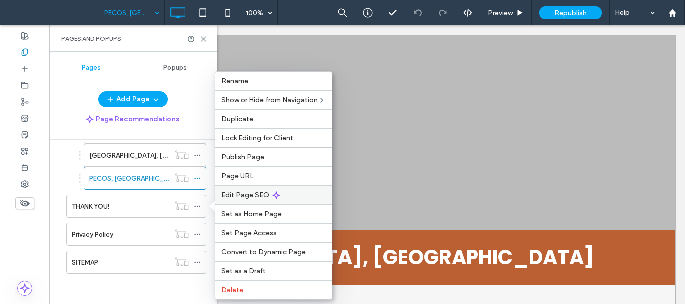
click at [265, 192] on span "Edit Page SEO" at bounding box center [245, 195] width 48 height 9
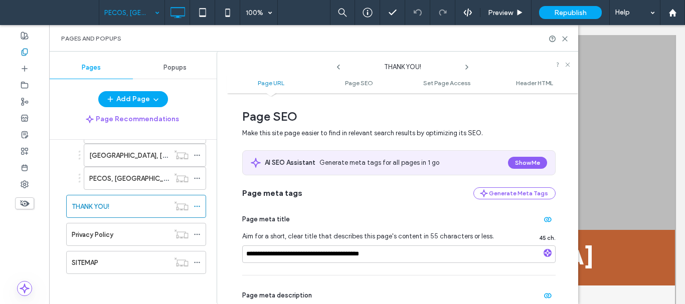
scroll to position [150, 0]
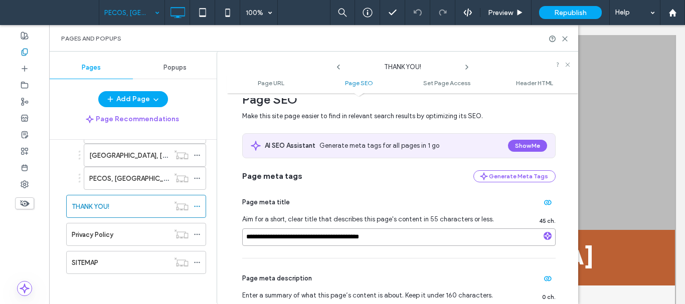
click at [402, 238] on input "**********" at bounding box center [398, 238] width 313 height 18
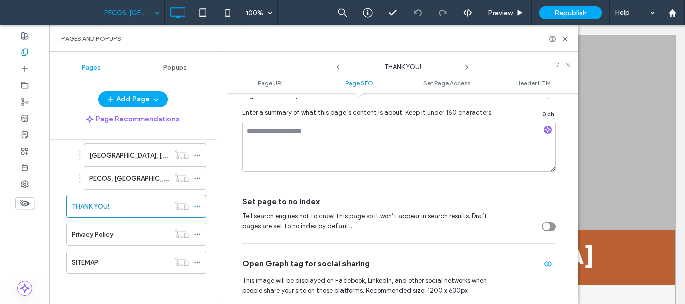
scroll to position [351, 0]
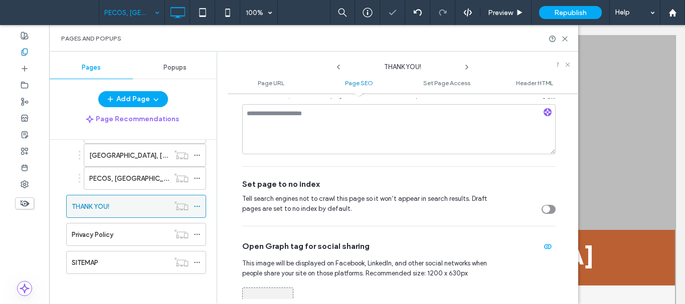
click at [121, 206] on div "THANK YOU!" at bounding box center [120, 207] width 97 height 11
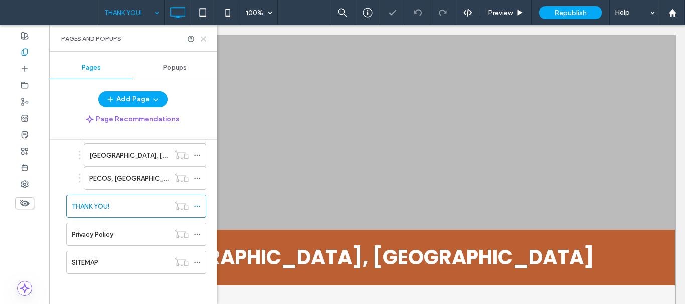
click at [202, 39] on icon at bounding box center [204, 39] width 8 height 8
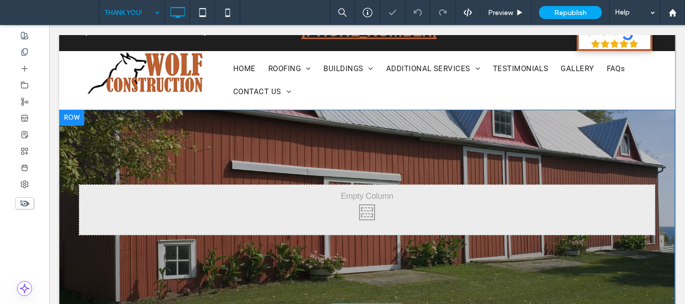
scroll to position [100, 0]
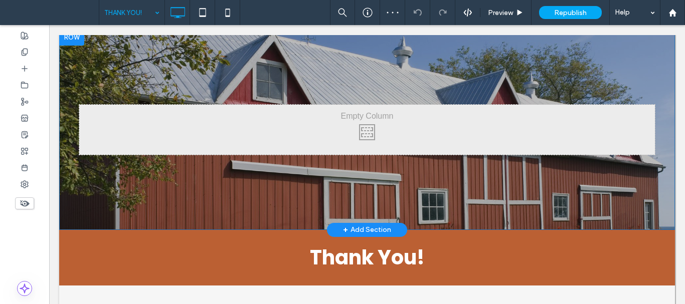
click at [523, 171] on div "Click To Paste Row + Add Section" at bounding box center [367, 130] width 616 height 201
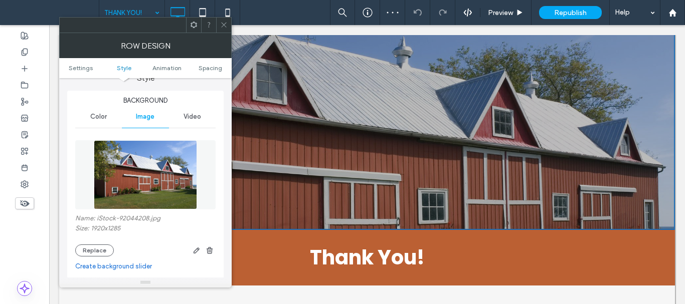
click at [134, 219] on label "Name: iStock-92044208.jpg" at bounding box center [145, 220] width 140 height 10
copy label "92044208"
click at [222, 27] on use at bounding box center [223, 25] width 5 height 5
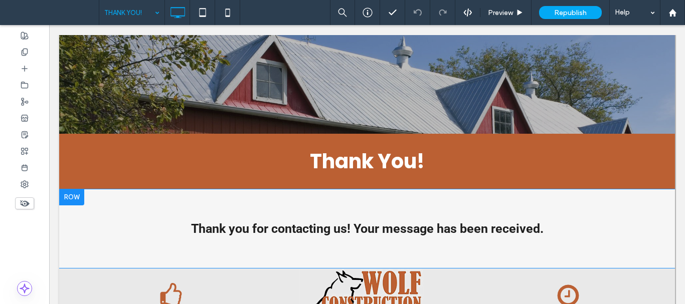
scroll to position [201, 0]
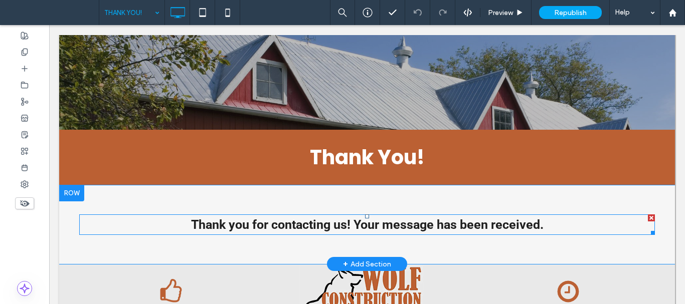
click at [466, 227] on span "Thank you for contacting us! Your message has been received." at bounding box center [367, 225] width 352 height 15
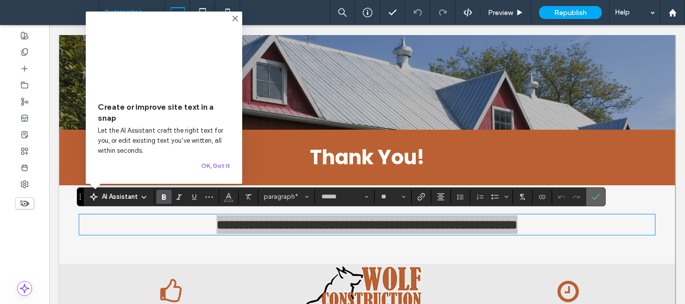
click at [595, 199] on use "Confirm" at bounding box center [596, 197] width 8 height 6
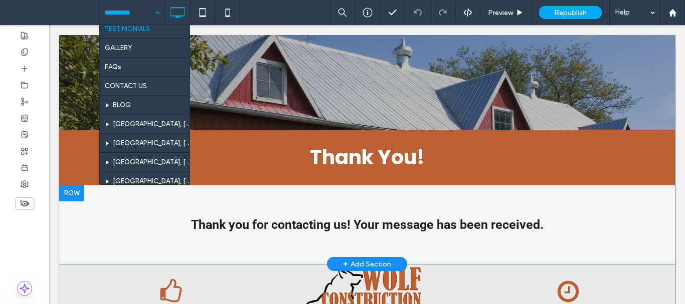
scroll to position [353, 0]
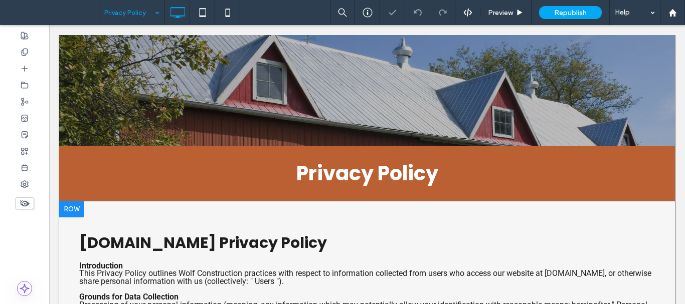
scroll to position [201, 0]
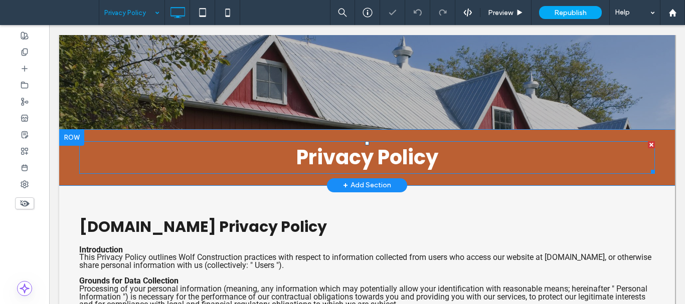
click at [392, 152] on span "Privacy Policy" at bounding box center [367, 157] width 142 height 28
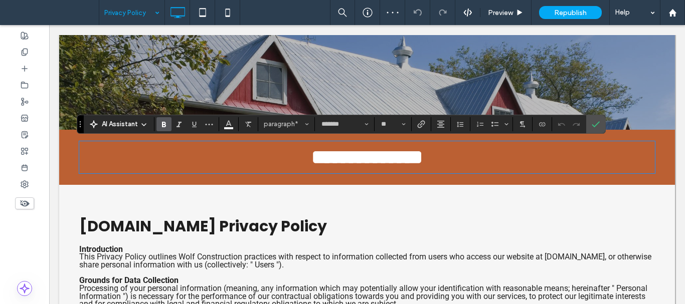
click at [375, 159] on strong "**********" at bounding box center [366, 157] width 111 height 20
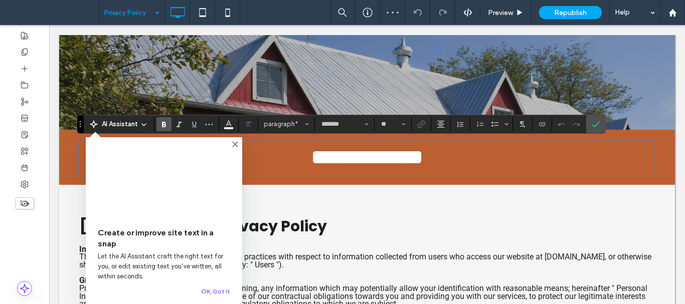
click at [423, 164] on strong "**********" at bounding box center [366, 157] width 111 height 20
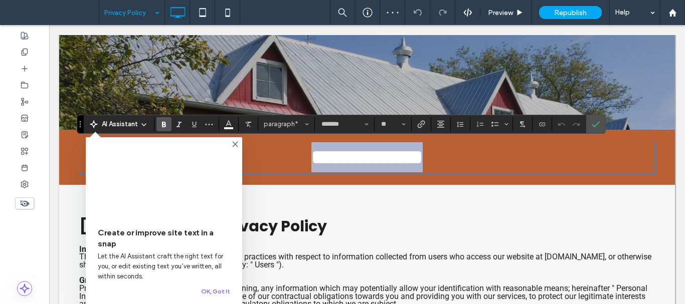
drag, startPoint x: 429, startPoint y: 164, endPoint x: 540, endPoint y: 160, distance: 111.4
click at [275, 163] on p "**********" at bounding box center [367, 157] width 576 height 30
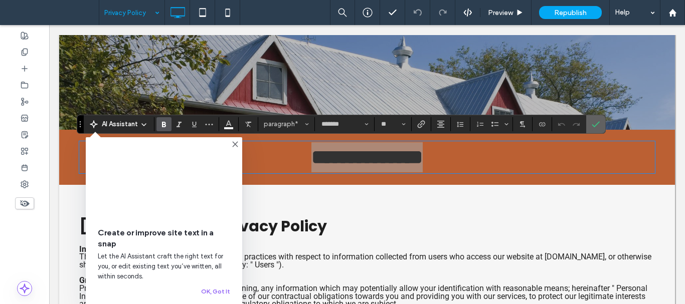
click at [592, 127] on icon "Confirm" at bounding box center [596, 124] width 8 height 8
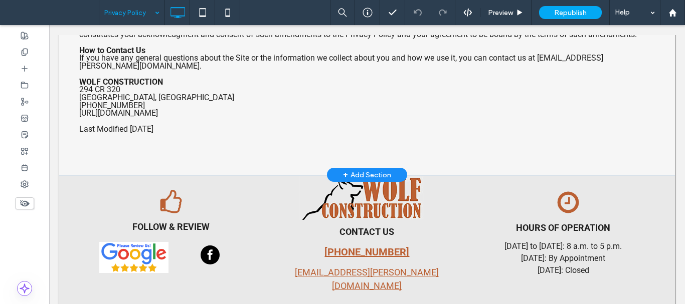
scroll to position [1488, 0]
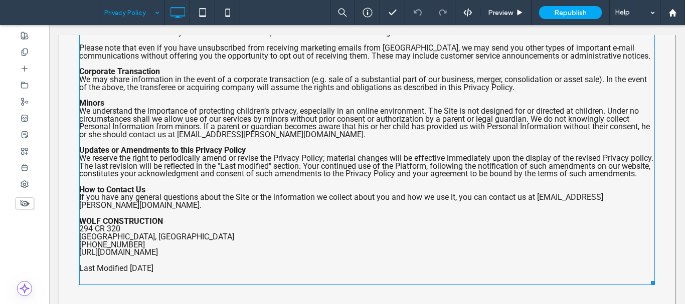
click at [195, 186] on p at bounding box center [367, 182] width 576 height 8
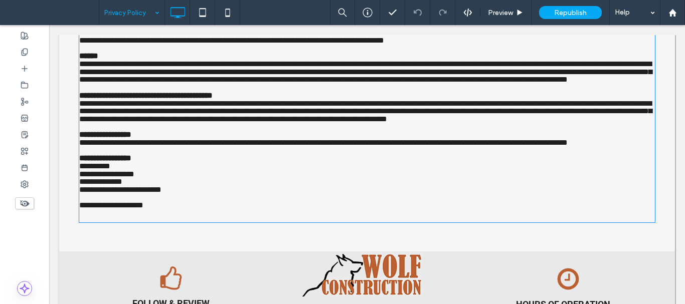
scroll to position [262, 0]
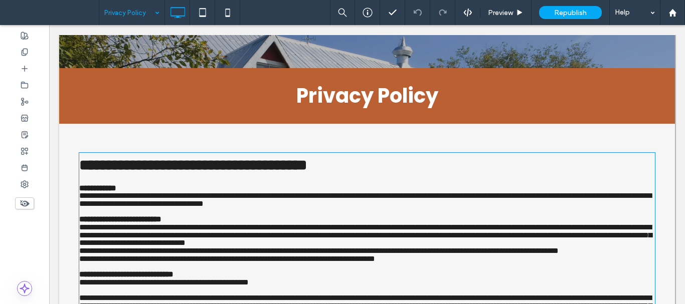
type input "******"
type input "**"
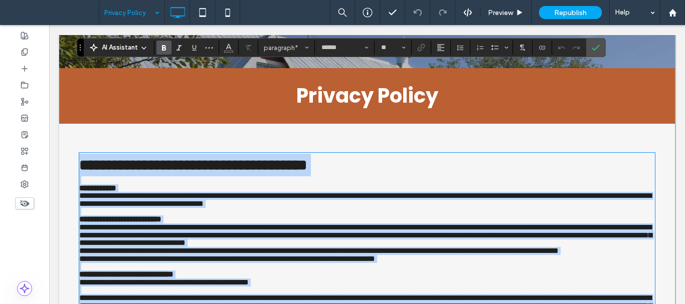
type input "*"
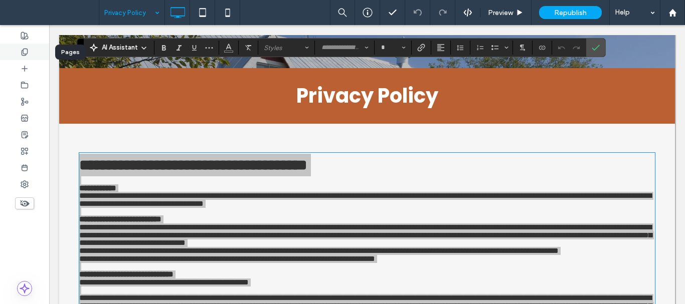
click at [16, 49] on div at bounding box center [24, 52] width 49 height 17
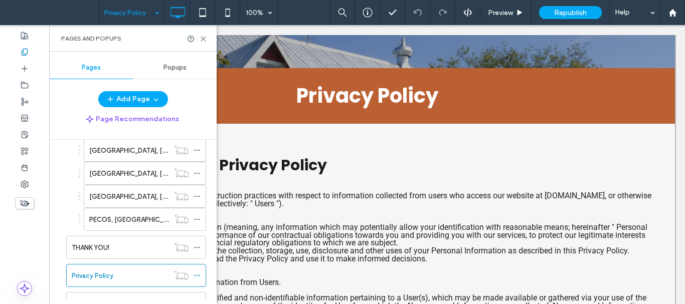
scroll to position [325, 0]
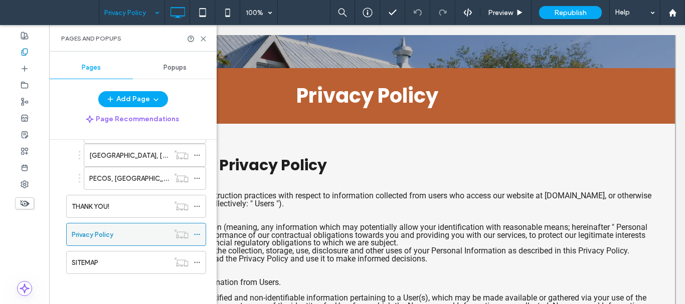
click at [195, 233] on icon at bounding box center [197, 234] width 7 height 7
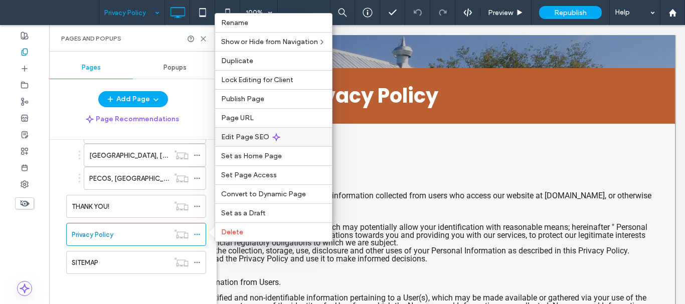
click at [259, 132] on div "Edit Page SEO" at bounding box center [273, 136] width 117 height 19
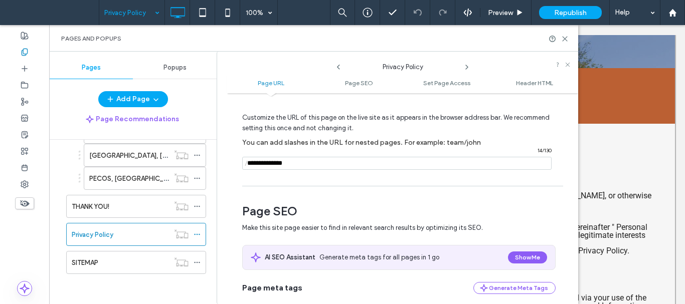
scroll to position [201, 0]
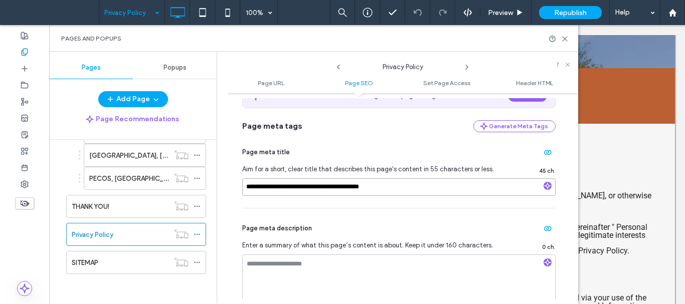
click at [395, 187] on input "**********" at bounding box center [398, 187] width 313 height 18
drag, startPoint x: 349, startPoint y: 186, endPoint x: 172, endPoint y: 190, distance: 177.0
click at [172, 189] on div "Pages Popups Add Page Page Recommendations HOME ROOFING RESIDENTIAL METAL ROOFI…" at bounding box center [313, 178] width 529 height 253
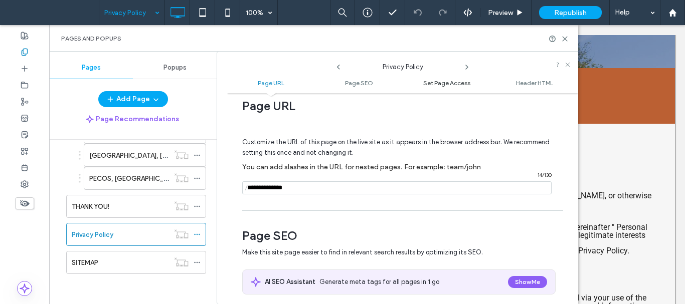
scroll to position [0, 0]
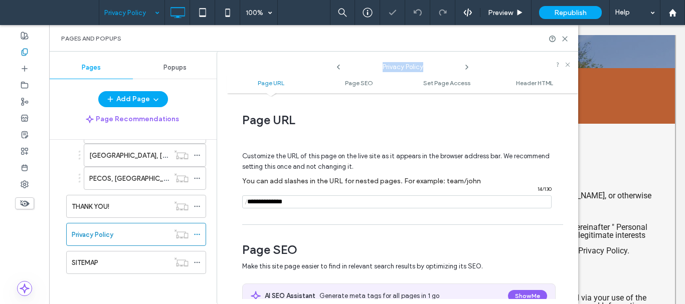
drag, startPoint x: 428, startPoint y: 66, endPoint x: 369, endPoint y: 69, distance: 58.7
click at [369, 69] on span "Privacy Policy" at bounding box center [402, 64] width 100 height 15
click at [565, 40] on icon at bounding box center [565, 39] width 8 height 8
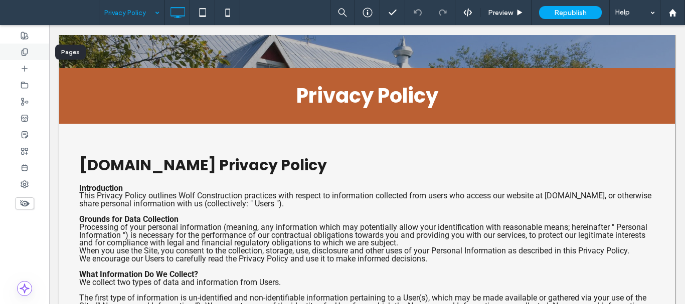
click at [25, 54] on icon at bounding box center [25, 52] width 8 height 8
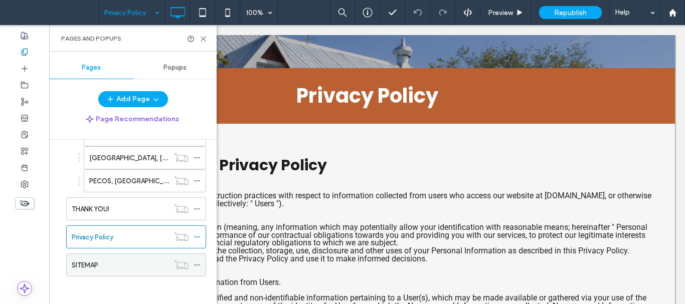
scroll to position [325, 0]
click at [196, 262] on icon at bounding box center [197, 262] width 7 height 7
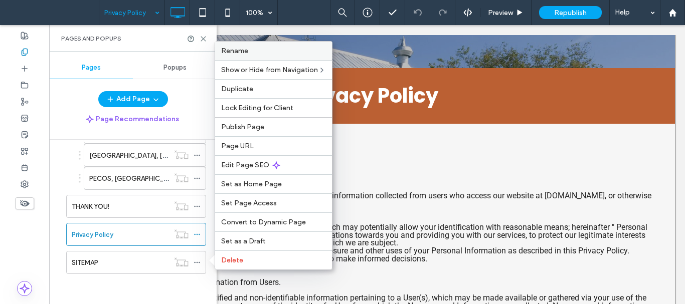
click at [256, 52] on label "Rename" at bounding box center [273, 51] width 105 height 9
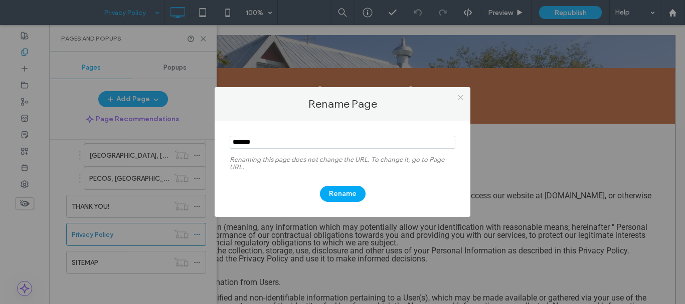
click at [458, 94] on icon at bounding box center [461, 98] width 8 height 8
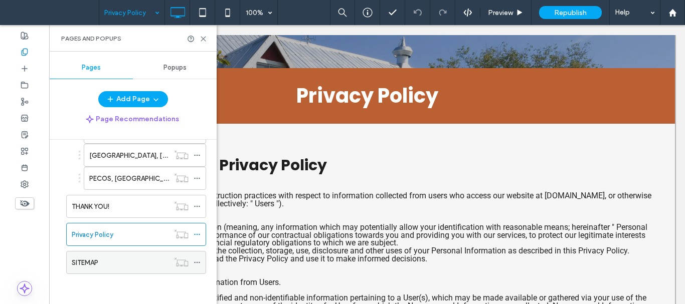
click at [128, 263] on div "SITEMAP" at bounding box center [120, 263] width 97 height 11
click at [197, 261] on icon at bounding box center [197, 262] width 7 height 7
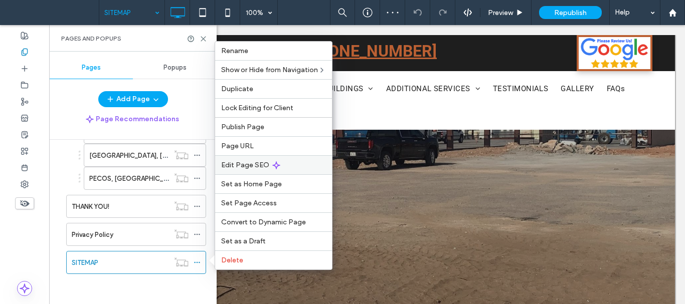
click at [282, 163] on div "Edit Page SEO" at bounding box center [273, 164] width 117 height 19
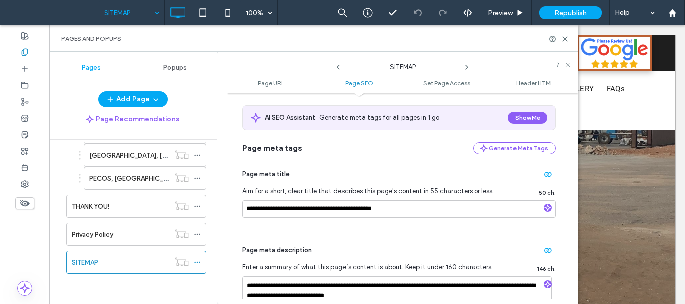
scroll to position [201, 0]
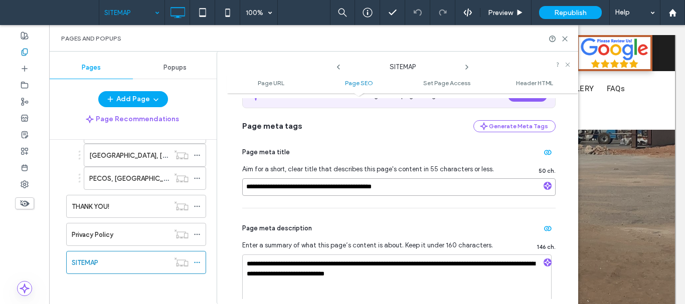
click at [382, 186] on input "**********" at bounding box center [398, 187] width 313 height 18
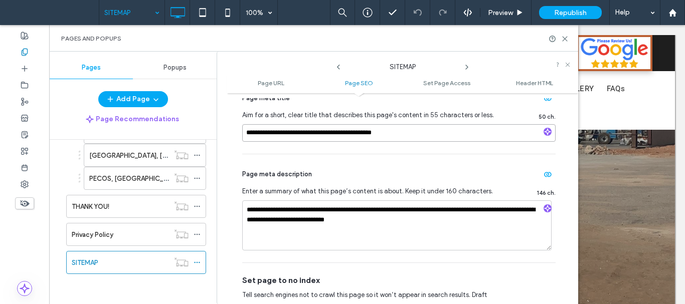
scroll to position [301, 0]
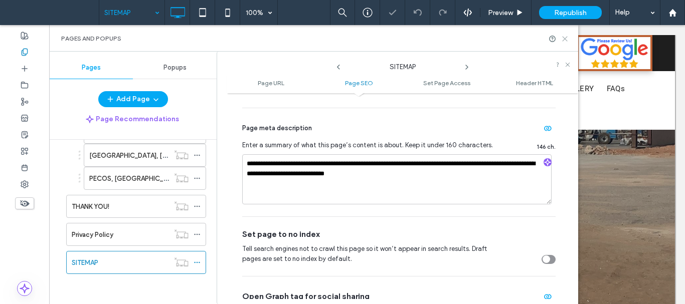
click at [563, 38] on icon at bounding box center [565, 39] width 8 height 8
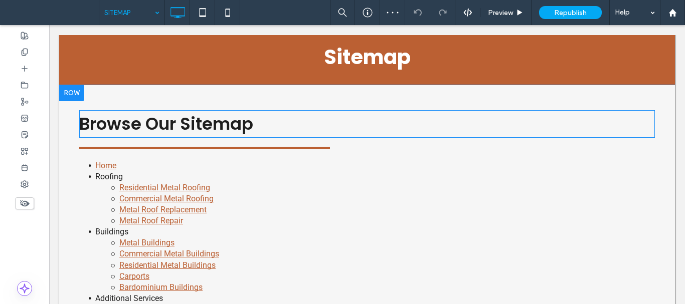
click at [244, 131] on span "Browse Our Sitemap" at bounding box center [166, 124] width 174 height 24
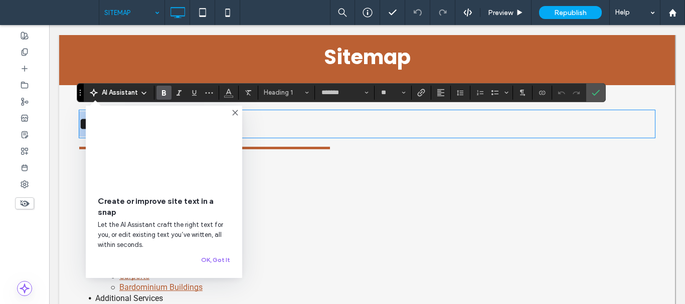
click at [198, 128] on span "**********" at bounding box center [138, 123] width 118 height 17
click at [233, 111] on use at bounding box center [235, 112] width 5 height 5
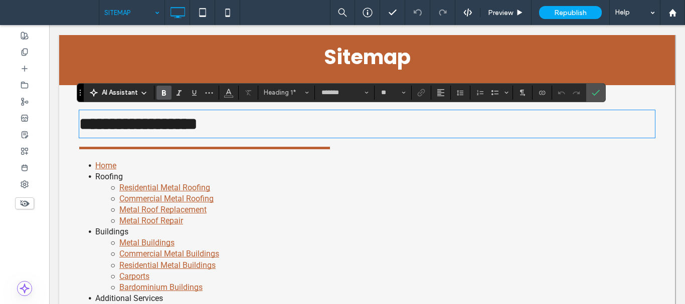
click at [268, 124] on h1 "**********" at bounding box center [367, 124] width 576 height 26
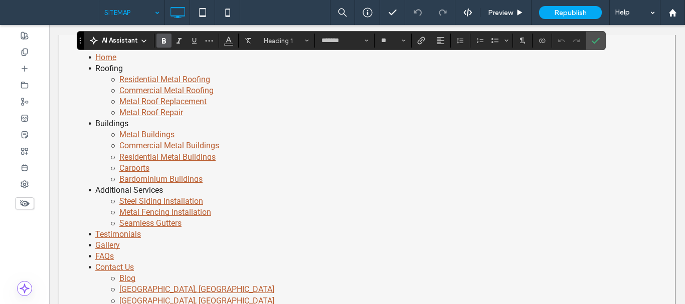
scroll to position [451, 0]
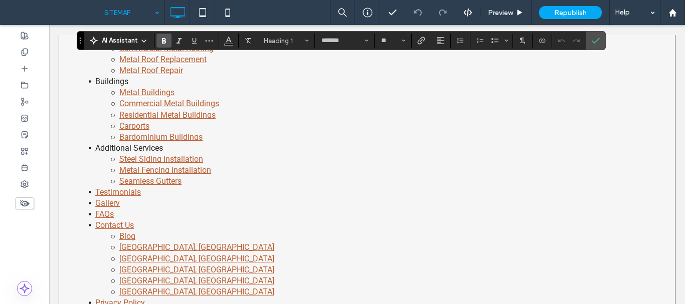
click at [278, 175] on li "Metal Fencing Installation" at bounding box center [375, 170] width 560 height 11
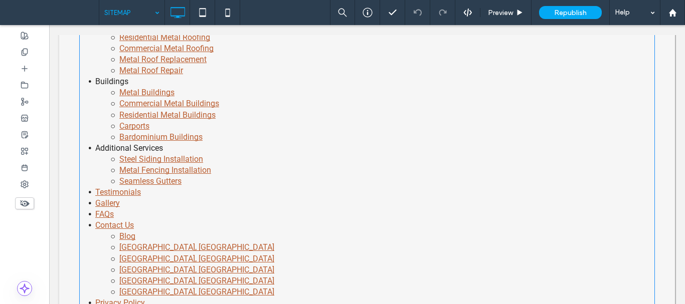
click at [224, 218] on li "FAQs" at bounding box center [375, 214] width 560 height 11
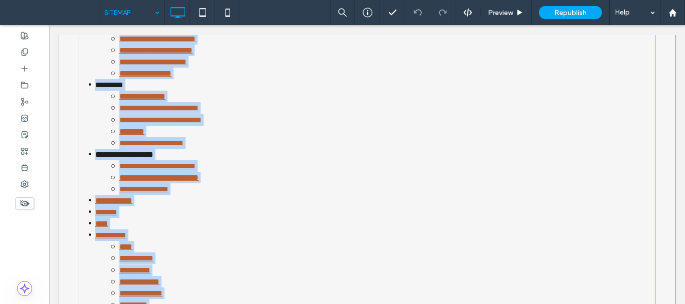
scroll to position [301, 0]
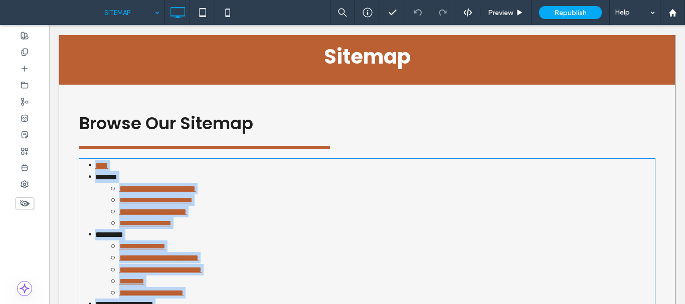
type input "******"
type input "**"
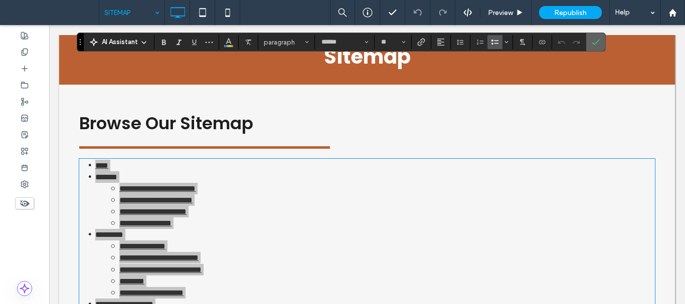
click at [596, 40] on icon "Confirm" at bounding box center [596, 42] width 8 height 8
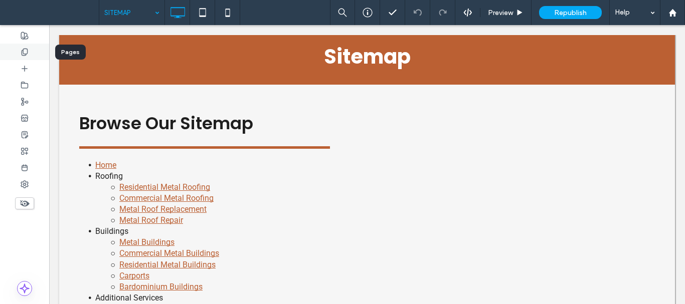
click at [31, 53] on div at bounding box center [24, 52] width 49 height 17
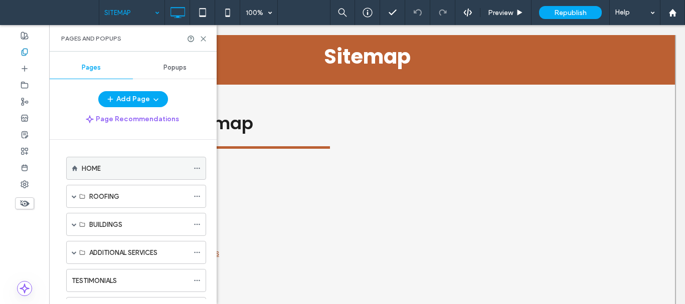
click at [196, 169] on icon at bounding box center [197, 168] width 7 height 7
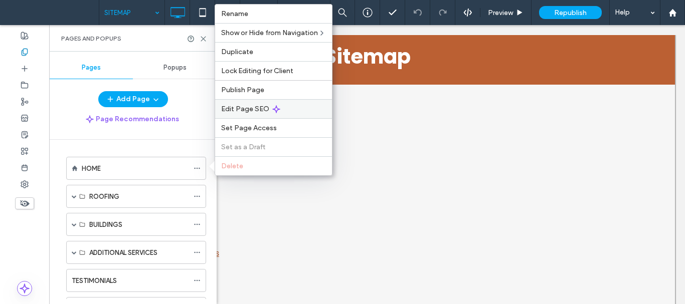
click at [266, 109] on span "Edit Page SEO" at bounding box center [245, 109] width 48 height 9
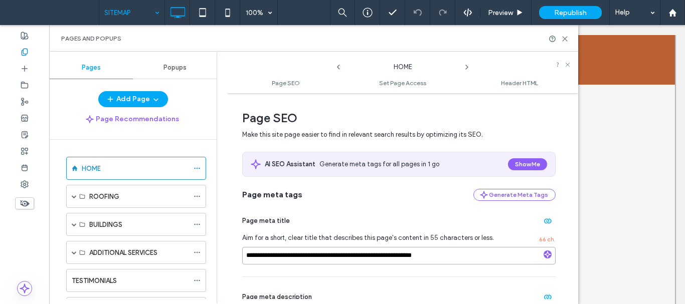
click at [429, 254] on input "**********" at bounding box center [398, 256] width 313 height 18
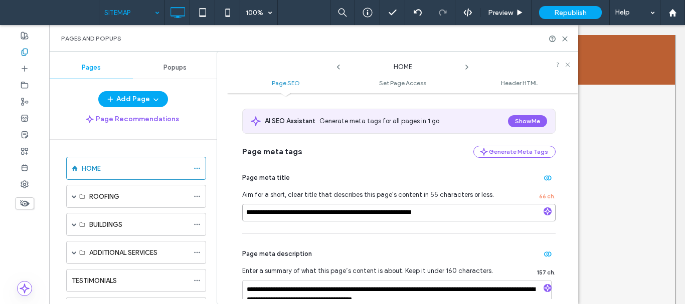
scroll to position [150, 0]
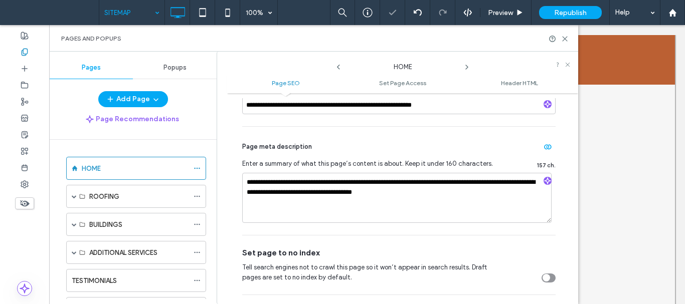
click at [466, 67] on icon at bounding box center [467, 67] width 8 height 8
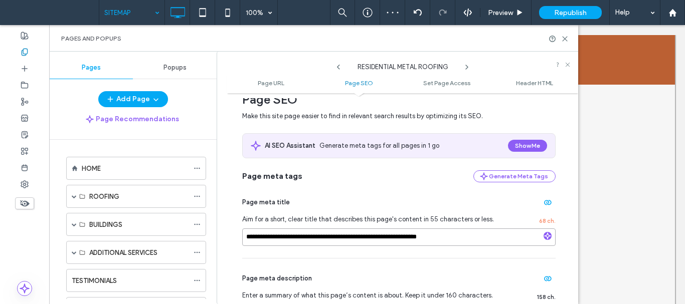
click at [383, 245] on input "**********" at bounding box center [398, 238] width 313 height 18
click at [466, 67] on icon at bounding box center [467, 67] width 8 height 8
click at [446, 235] on input "**********" at bounding box center [398, 238] width 313 height 18
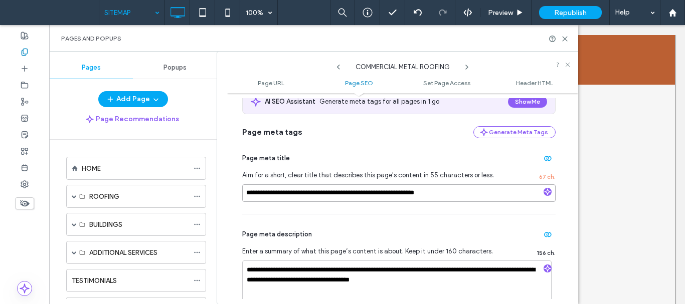
scroll to position [251, 0]
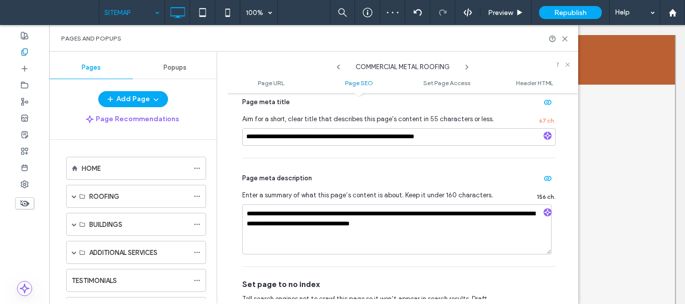
click at [466, 67] on icon at bounding box center [467, 67] width 8 height 8
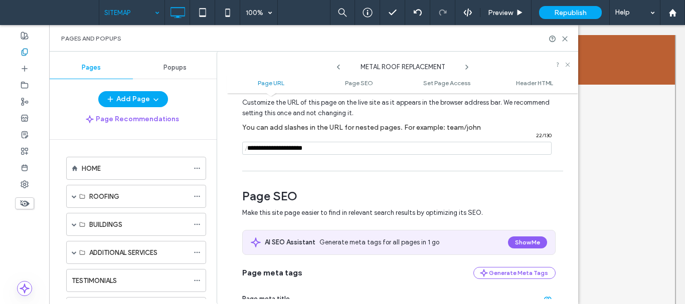
scroll to position [150, 0]
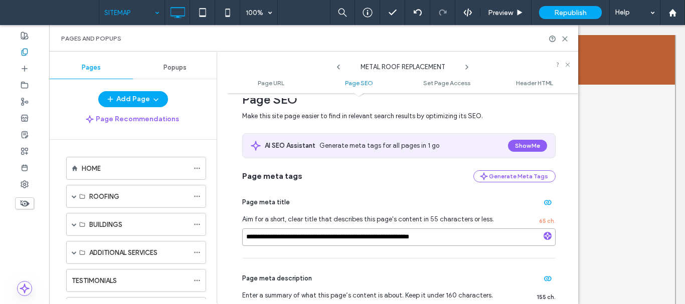
click at [370, 238] on input "**********" at bounding box center [398, 238] width 313 height 18
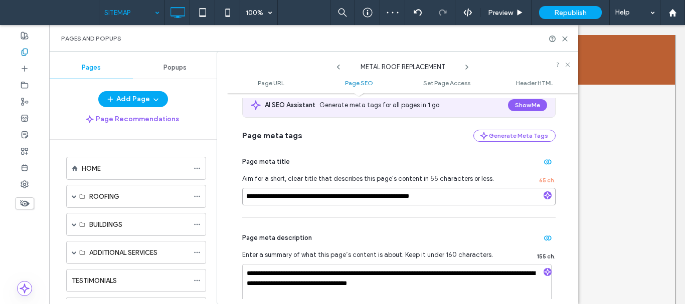
scroll to position [251, 0]
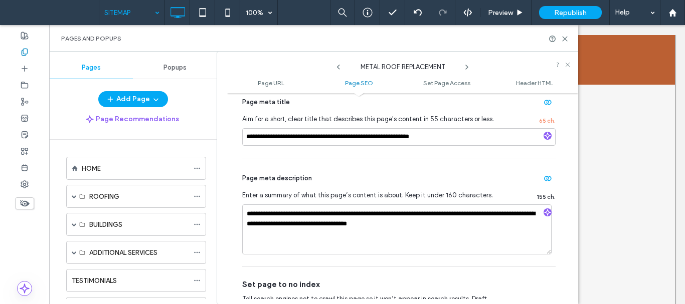
click at [468, 65] on icon at bounding box center [467, 67] width 8 height 8
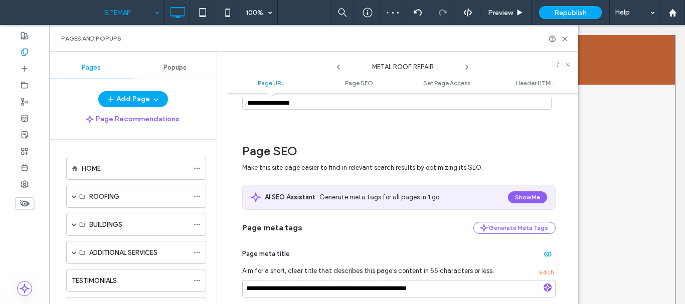
scroll to position [100, 0]
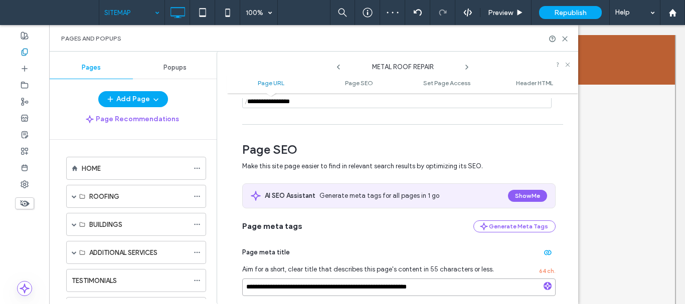
click at [353, 286] on input "**********" at bounding box center [398, 288] width 313 height 18
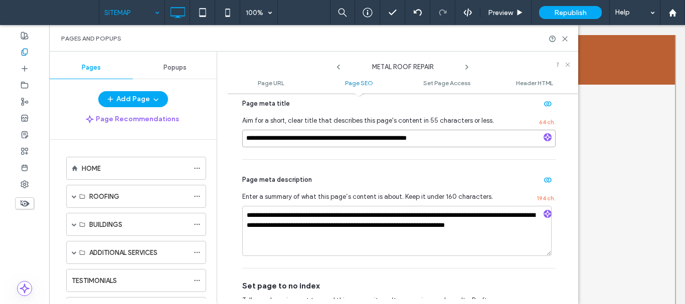
scroll to position [251, 0]
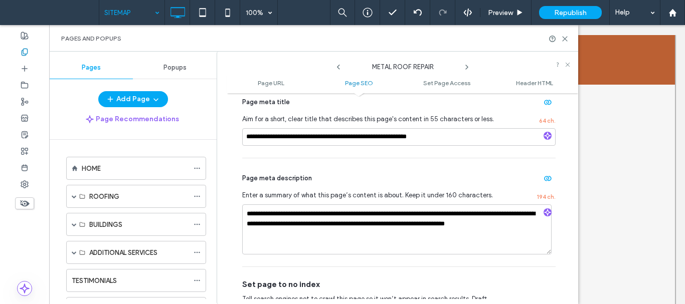
click at [466, 68] on icon at bounding box center [467, 67] width 8 height 8
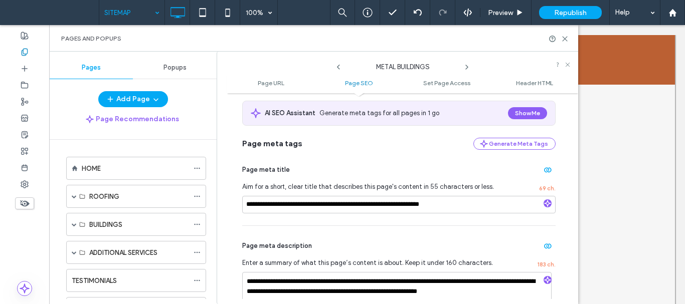
scroll to position [201, 0]
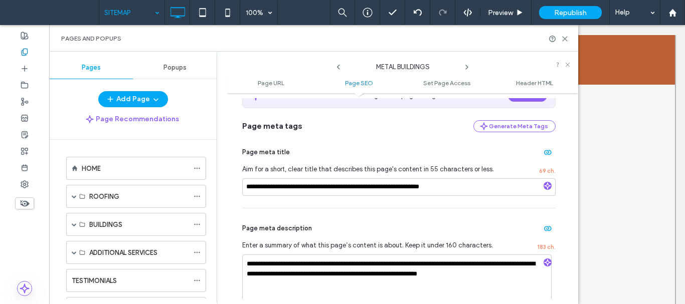
click at [366, 197] on div "**********" at bounding box center [398, 170] width 313 height 76
click at [363, 189] on input "**********" at bounding box center [398, 187] width 313 height 18
click at [466, 66] on use at bounding box center [467, 67] width 2 height 4
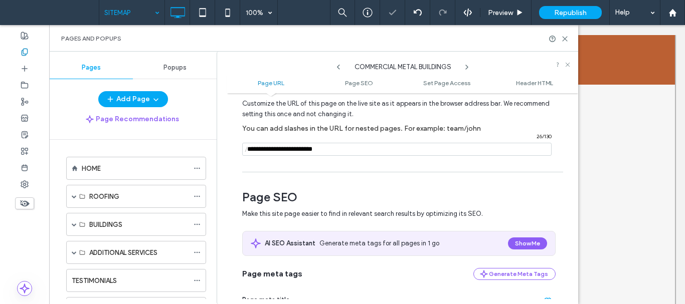
scroll to position [100, 0]
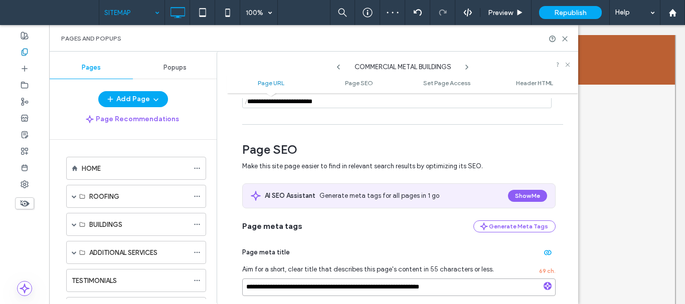
click at [350, 281] on input "**********" at bounding box center [398, 288] width 313 height 18
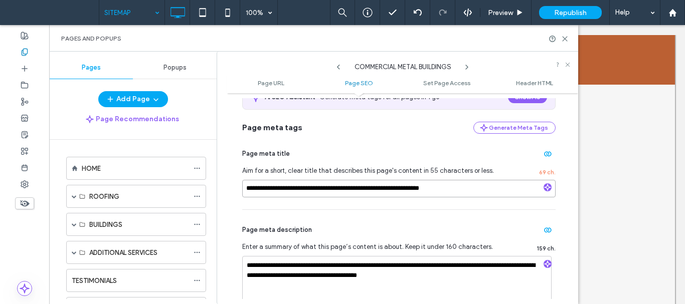
scroll to position [201, 0]
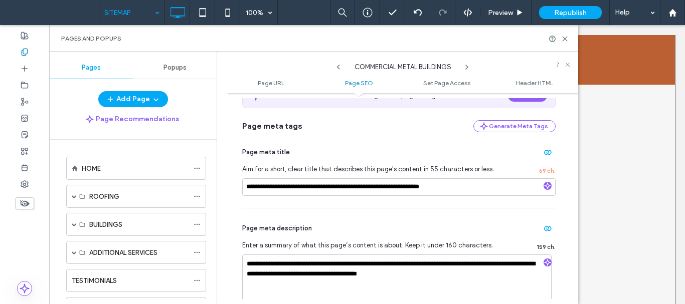
click at [467, 67] on use at bounding box center [467, 67] width 2 height 4
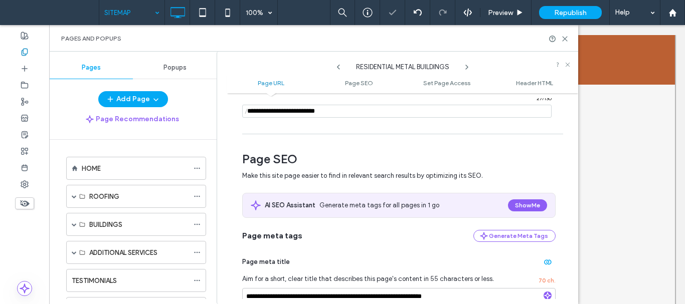
scroll to position [100, 0]
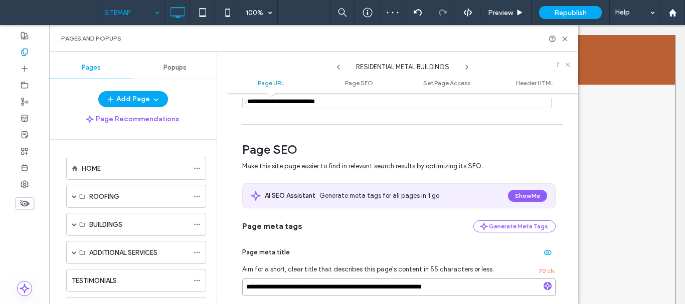
click at [373, 290] on input "**********" at bounding box center [398, 288] width 313 height 18
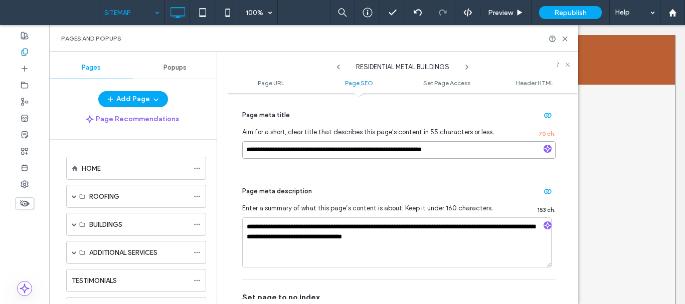
scroll to position [251, 0]
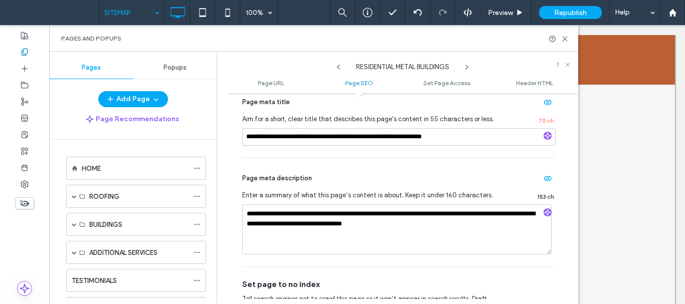
click at [466, 67] on icon at bounding box center [467, 67] width 8 height 8
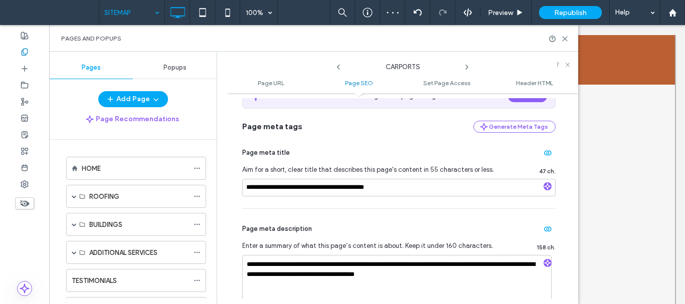
scroll to position [201, 0]
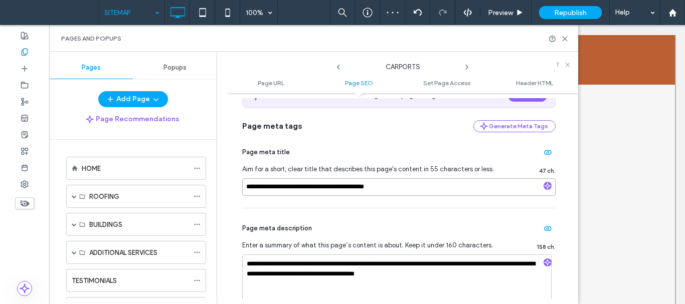
click at [410, 191] on input "**********" at bounding box center [398, 187] width 313 height 18
click at [393, 278] on textarea "**********" at bounding box center [396, 280] width 309 height 50
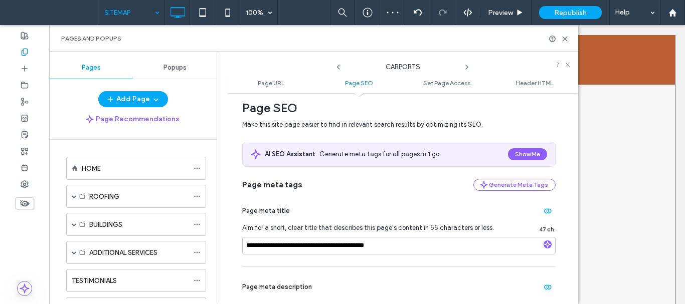
scroll to position [50, 0]
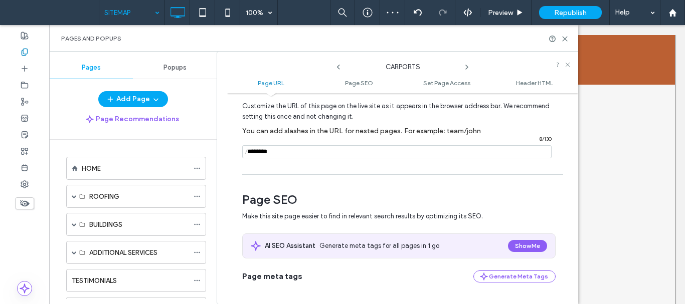
click at [465, 68] on icon at bounding box center [467, 67] width 8 height 8
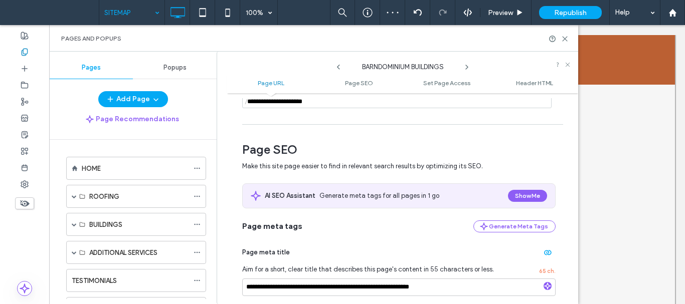
scroll to position [201, 0]
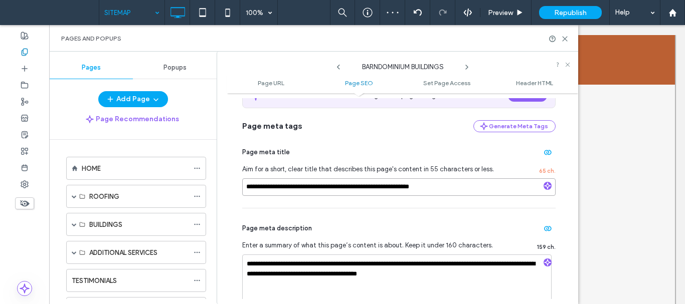
click at [375, 192] on input "**********" at bounding box center [398, 187] width 313 height 18
click at [465, 67] on icon at bounding box center [467, 67] width 8 height 8
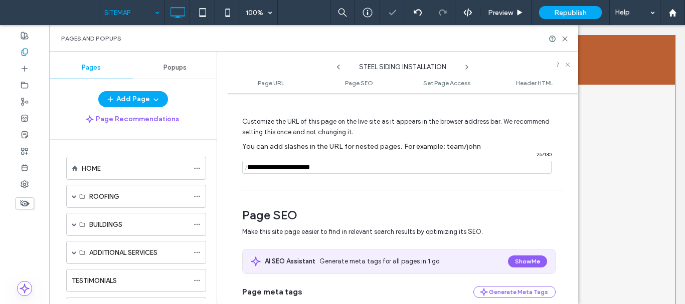
scroll to position [100, 0]
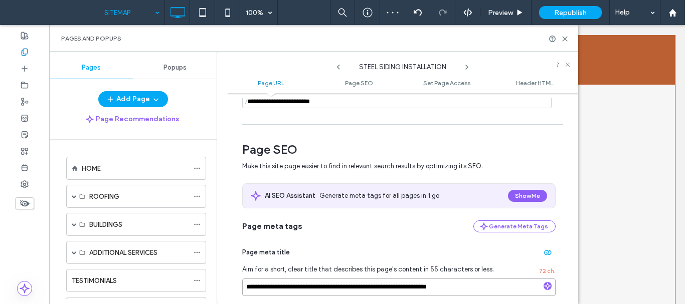
click at [319, 284] on input "**********" at bounding box center [398, 288] width 313 height 18
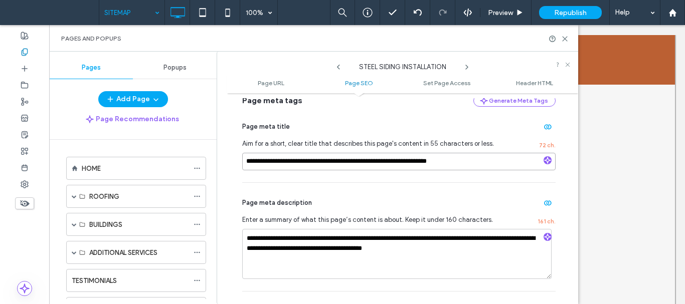
scroll to position [251, 0]
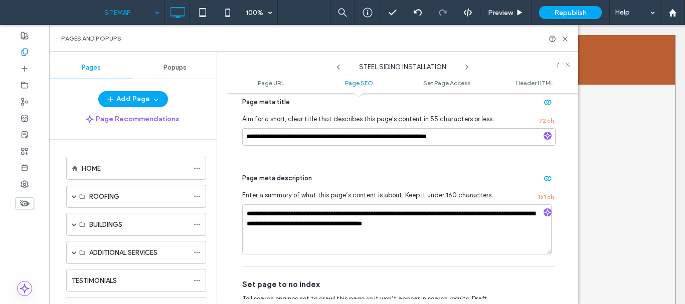
click at [466, 65] on use at bounding box center [467, 67] width 2 height 4
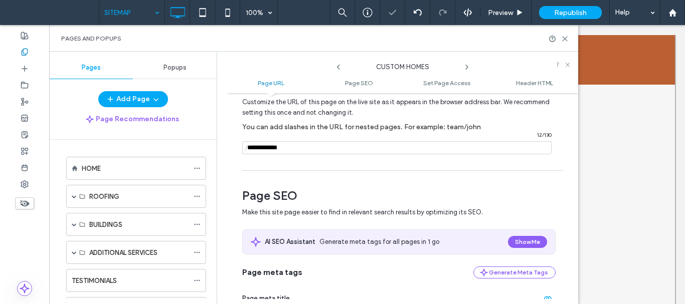
scroll to position [150, 0]
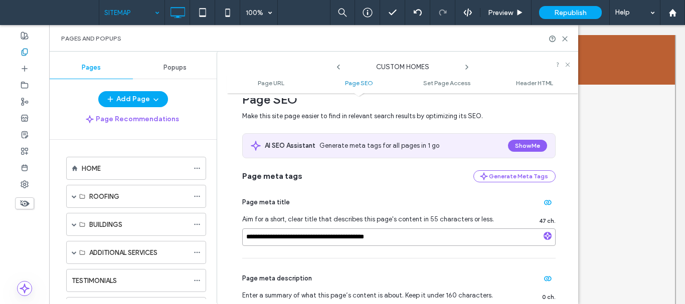
click at [401, 239] on input "**********" at bounding box center [398, 238] width 313 height 18
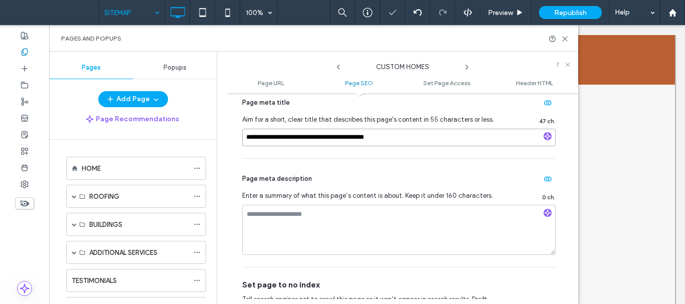
scroll to position [251, 0]
click at [466, 66] on icon at bounding box center [467, 67] width 8 height 8
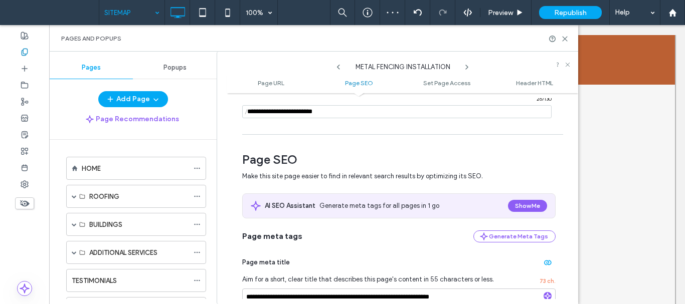
scroll to position [150, 0]
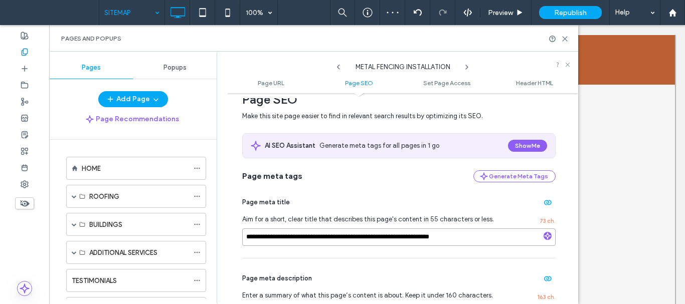
click at [365, 234] on input "**********" at bounding box center [398, 238] width 313 height 18
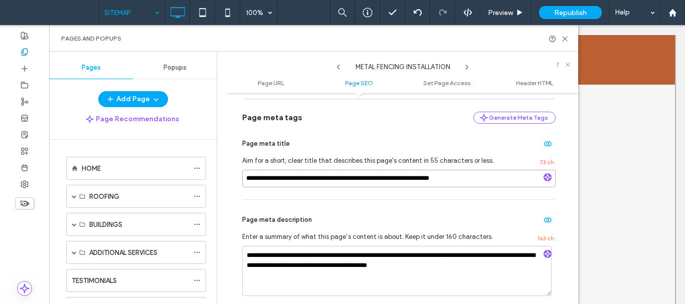
scroll to position [301, 0]
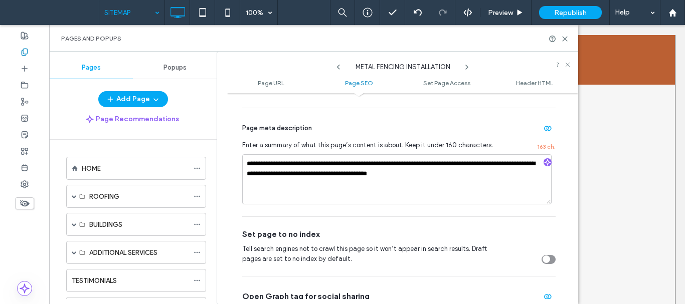
click at [466, 66] on icon at bounding box center [467, 67] width 8 height 8
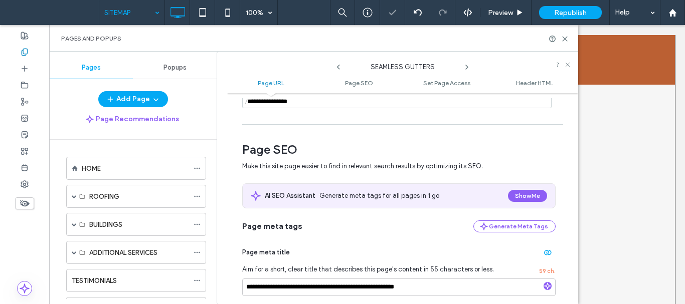
scroll to position [150, 0]
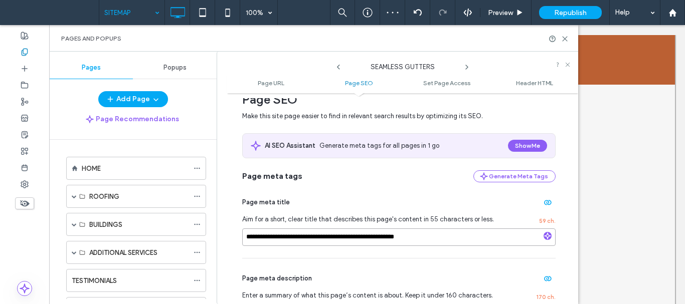
click at [348, 235] on input "**********" at bounding box center [398, 238] width 313 height 18
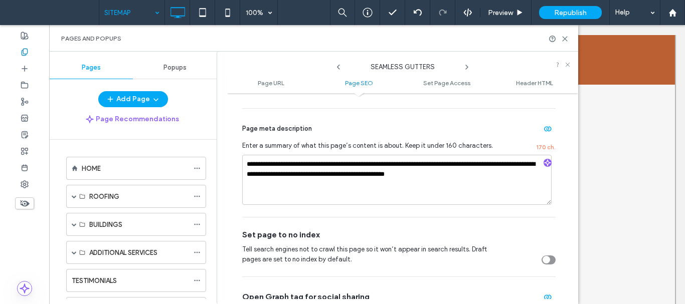
scroll to position [301, 0]
click at [466, 68] on icon at bounding box center [467, 67] width 8 height 8
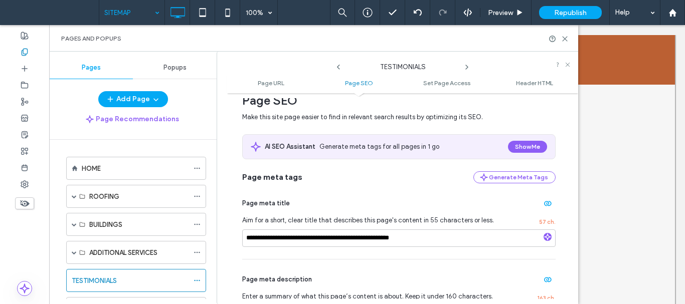
scroll to position [150, 0]
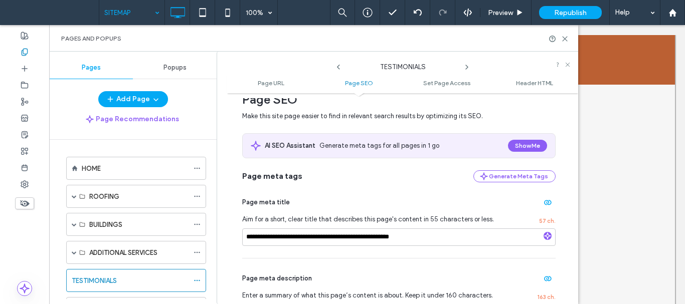
click at [379, 248] on div "**********" at bounding box center [398, 220] width 313 height 76
click at [377, 239] on input "**********" at bounding box center [398, 238] width 313 height 18
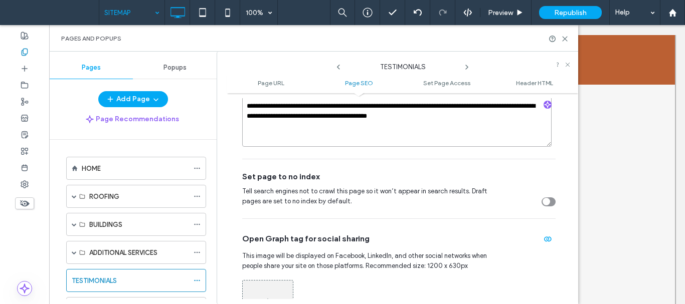
scroll to position [401, 0]
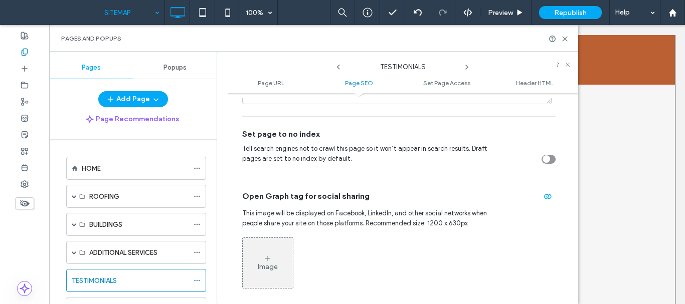
click at [467, 65] on icon at bounding box center [467, 67] width 8 height 8
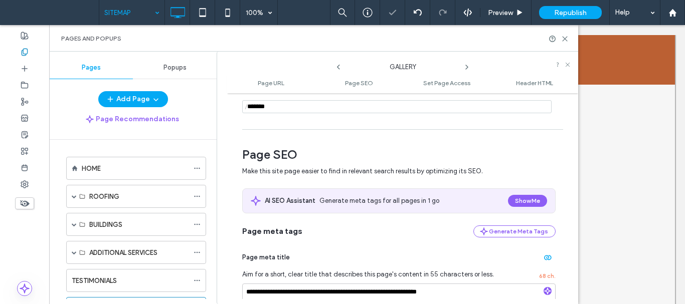
scroll to position [201, 0]
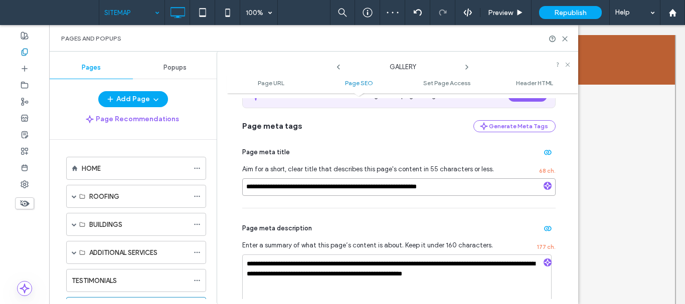
click at [390, 196] on input "**********" at bounding box center [398, 187] width 313 height 18
click at [468, 67] on icon at bounding box center [467, 67] width 8 height 8
click at [328, 194] on input "**********" at bounding box center [398, 187] width 313 height 18
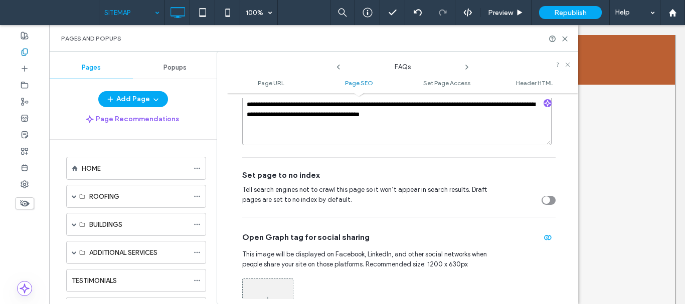
scroll to position [451, 0]
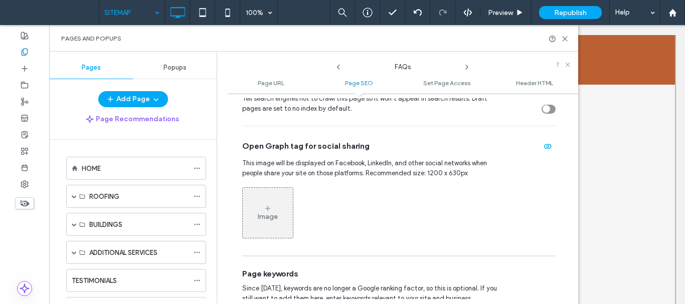
click at [467, 66] on icon at bounding box center [467, 67] width 8 height 8
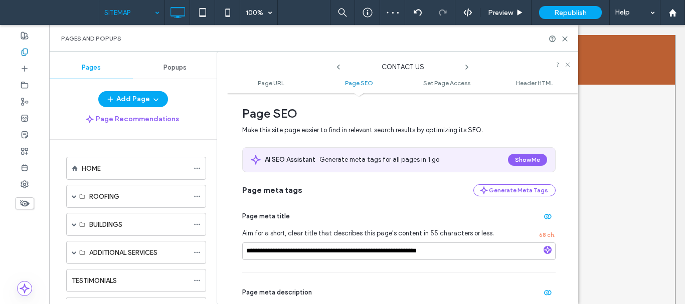
scroll to position [201, 0]
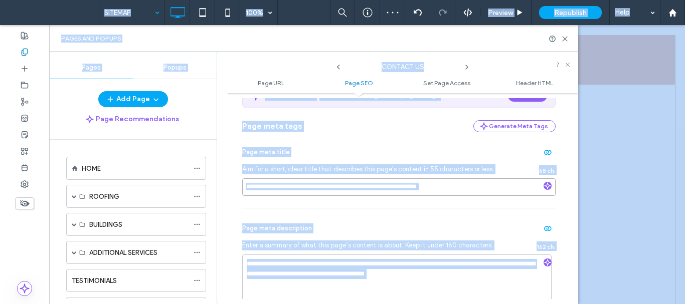
click at [359, 192] on input "**********" at bounding box center [398, 187] width 313 height 18
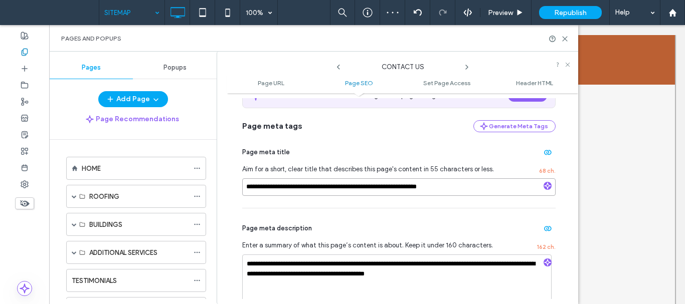
click at [360, 190] on input "**********" at bounding box center [398, 187] width 313 height 18
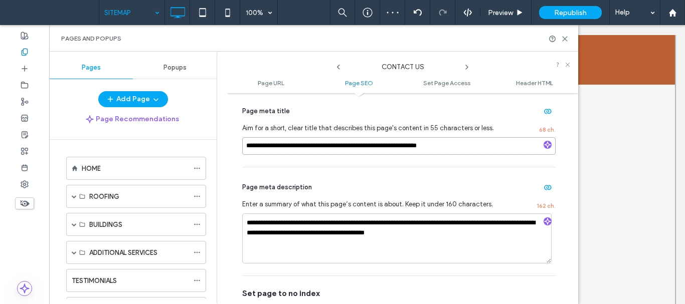
scroll to position [351, 0]
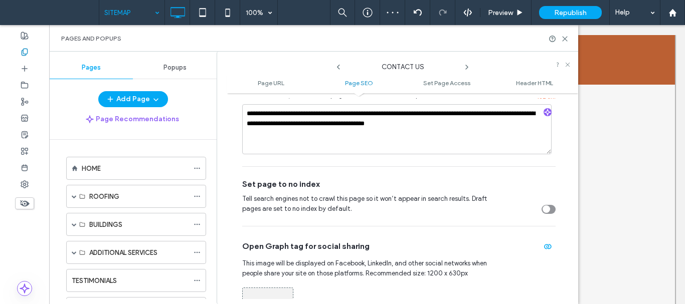
click at [469, 67] on icon at bounding box center [467, 67] width 8 height 8
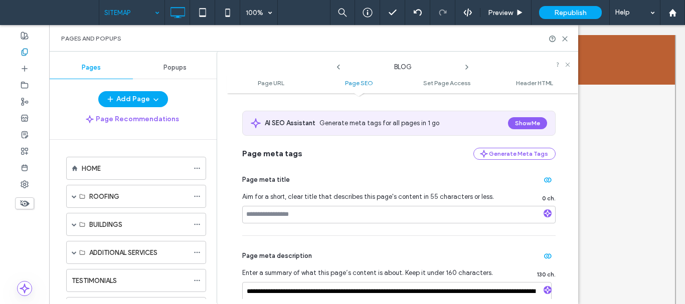
scroll to position [301, 0]
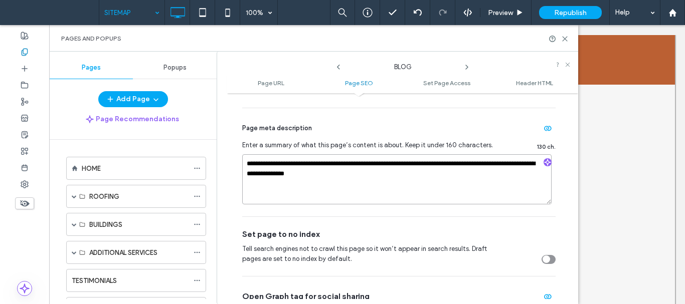
click at [316, 190] on textarea "**********" at bounding box center [396, 179] width 309 height 50
click at [470, 67] on icon at bounding box center [467, 67] width 8 height 8
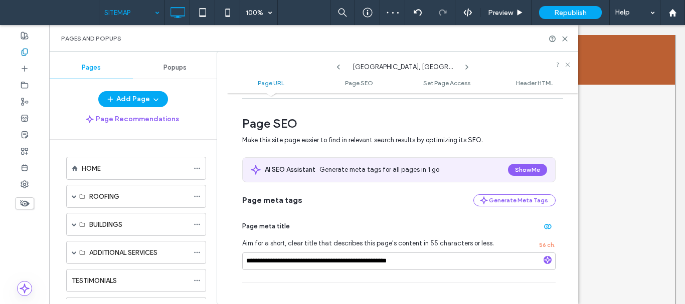
scroll to position [150, 0]
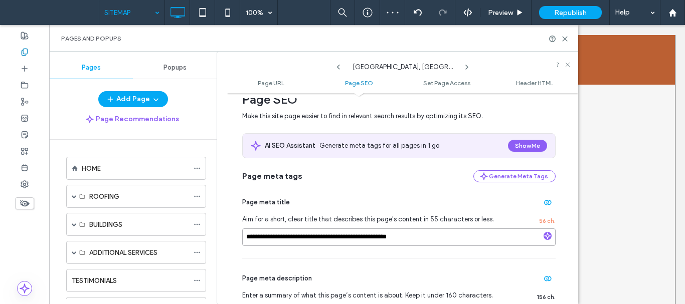
click at [434, 238] on input "**********" at bounding box center [398, 238] width 313 height 18
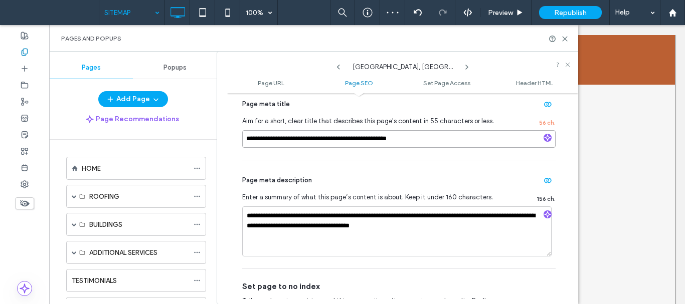
scroll to position [301, 0]
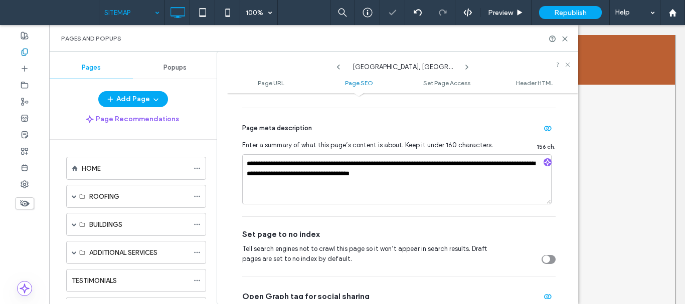
click at [467, 66] on icon at bounding box center [467, 67] width 8 height 8
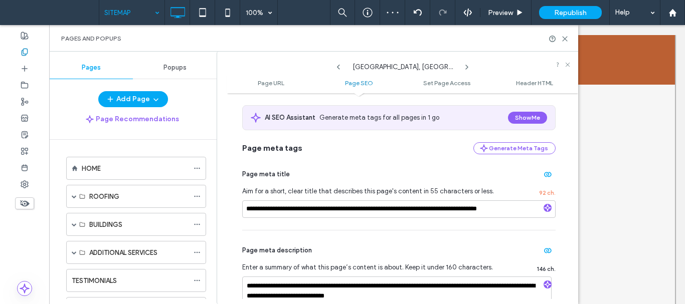
scroll to position [201, 0]
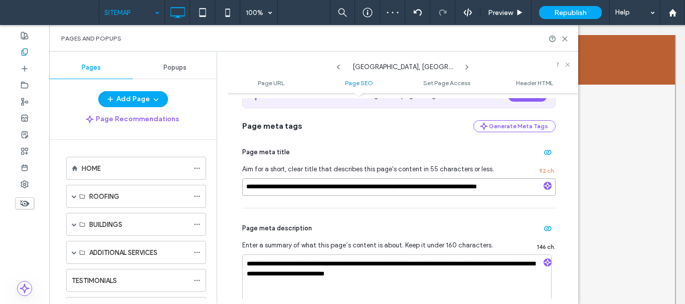
click at [417, 192] on input "**********" at bounding box center [398, 187] width 313 height 18
click at [466, 67] on icon at bounding box center [467, 67] width 8 height 8
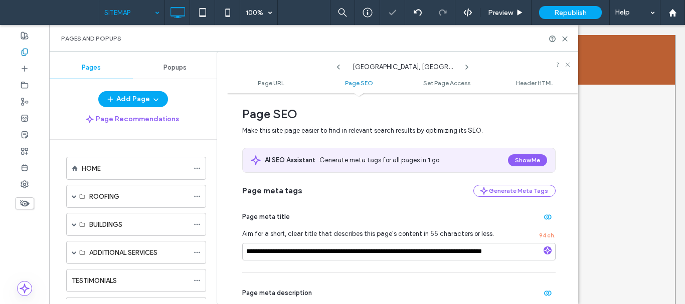
scroll to position [150, 0]
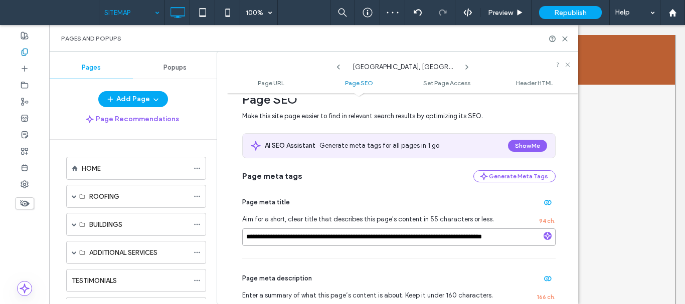
click at [399, 231] on input "**********" at bounding box center [398, 238] width 313 height 18
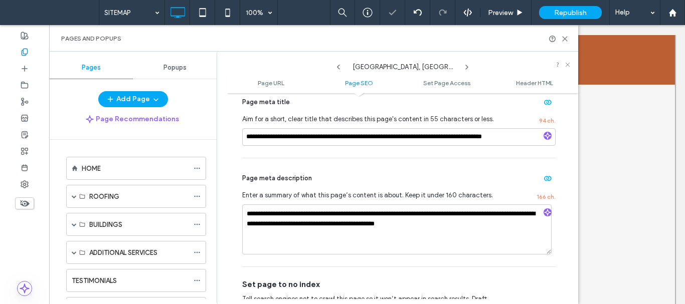
click at [465, 67] on icon at bounding box center [467, 67] width 8 height 8
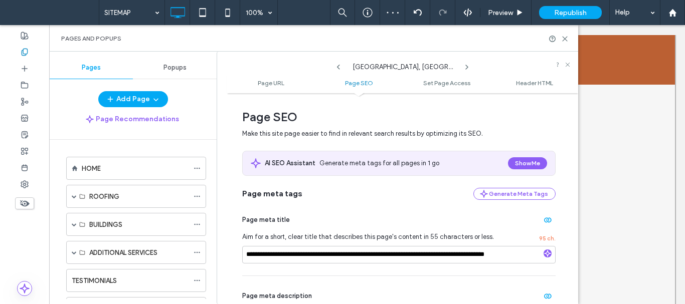
scroll to position [150, 0]
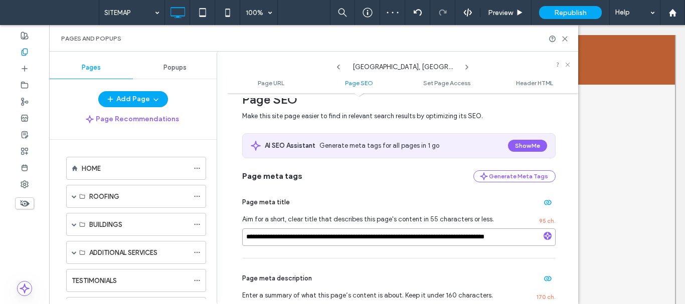
click at [381, 232] on input "**********" at bounding box center [398, 238] width 313 height 18
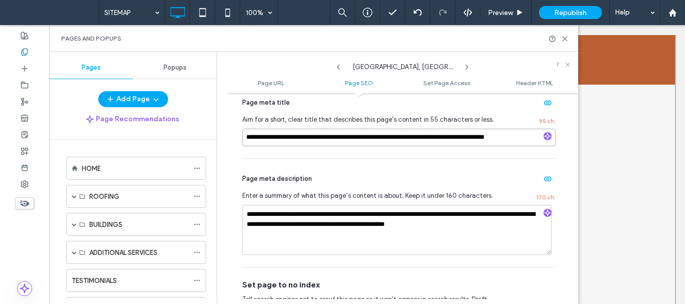
scroll to position [251, 0]
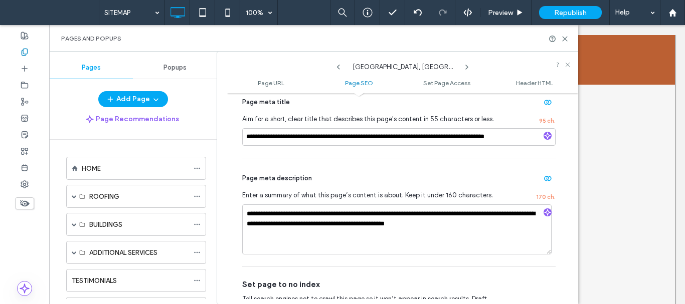
click at [464, 68] on icon at bounding box center [467, 67] width 8 height 8
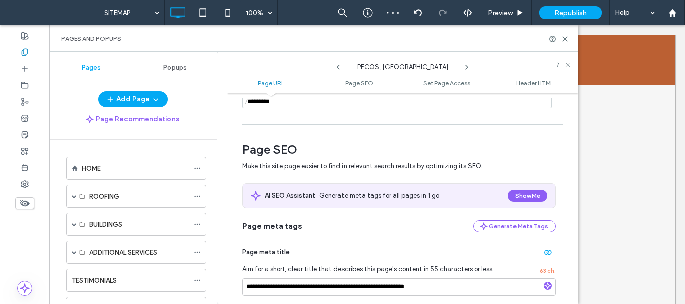
scroll to position [150, 0]
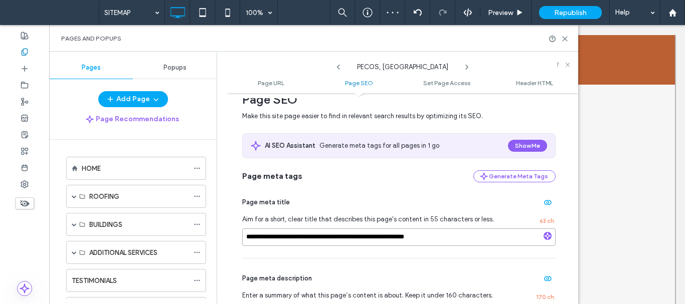
click at [364, 240] on input "**********" at bounding box center [398, 238] width 313 height 18
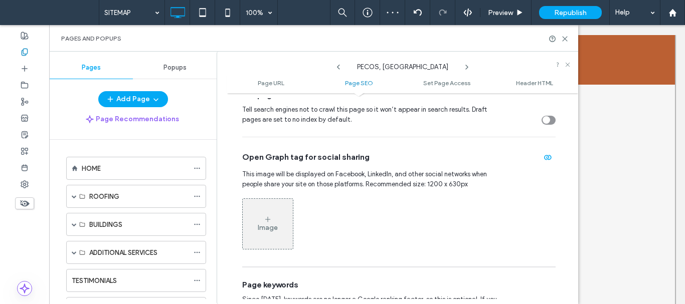
scroll to position [451, 0]
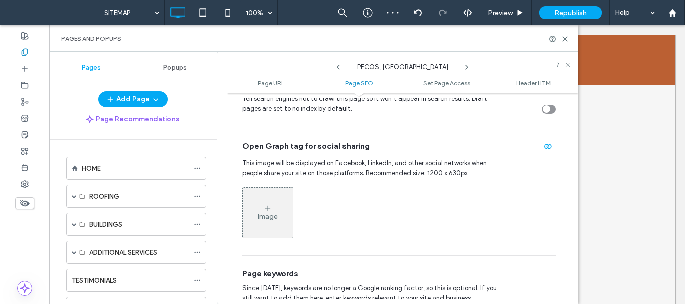
click at [468, 64] on icon at bounding box center [467, 67] width 8 height 8
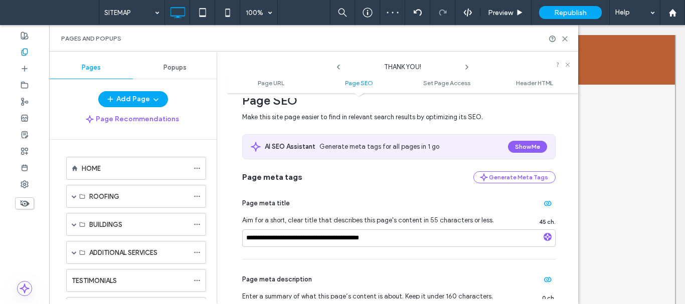
scroll to position [150, 0]
click at [564, 39] on use at bounding box center [565, 39] width 5 height 5
